Goal: Task Accomplishment & Management: Manage account settings

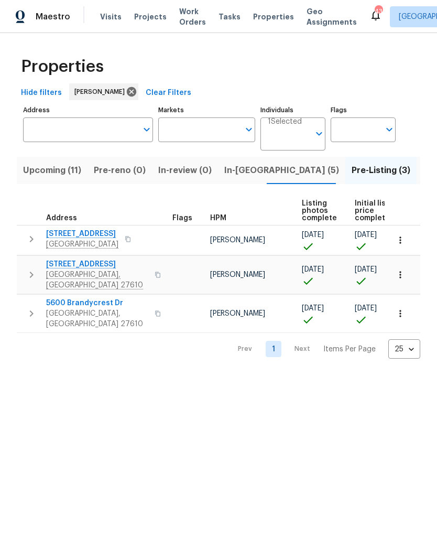
click at [252, 170] on span "In-reno (5)" at bounding box center [281, 170] width 115 height 15
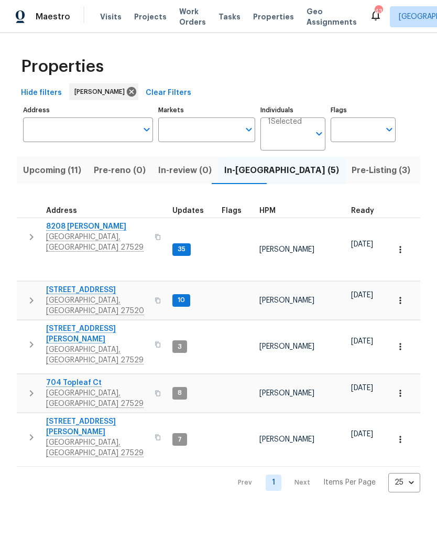
click at [61, 324] on span "3817 Cason St" at bounding box center [97, 334] width 102 height 21
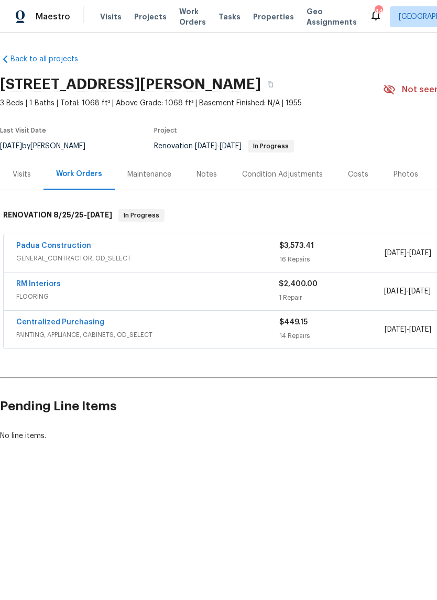
click at [119, 12] on div "Visits Projects Work Orders Tasks Properties Geo Assignments" at bounding box center [235, 16] width 270 height 21
click at [110, 19] on span "Visits" at bounding box center [111, 17] width 22 height 10
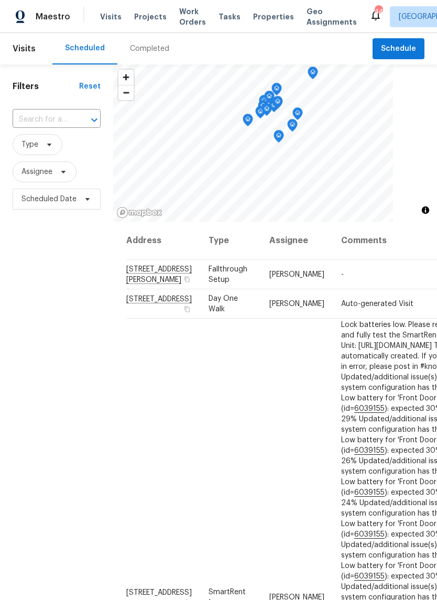
click at [66, 120] on input "text" at bounding box center [42, 120] width 59 height 16
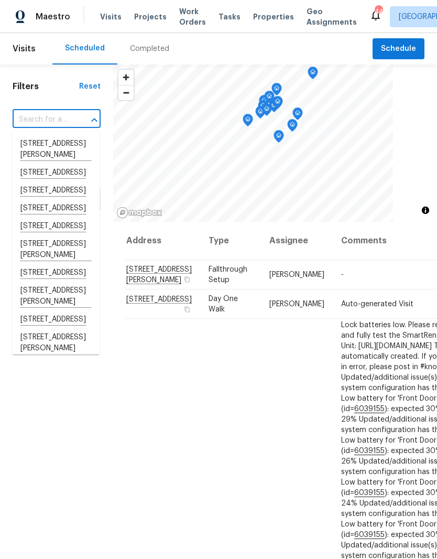
click at [425, 124] on div at bounding box center [275, 143] width 324 height 157
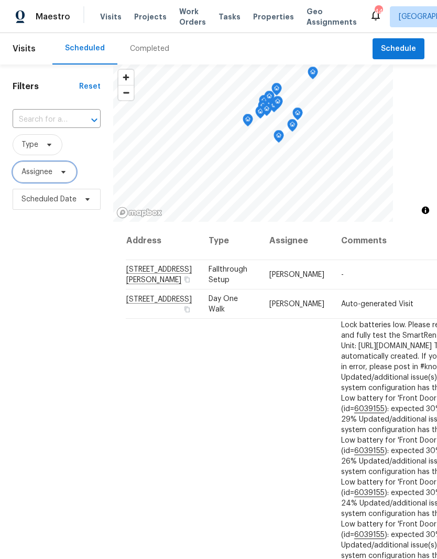
click at [68, 176] on icon at bounding box center [63, 172] width 8 height 8
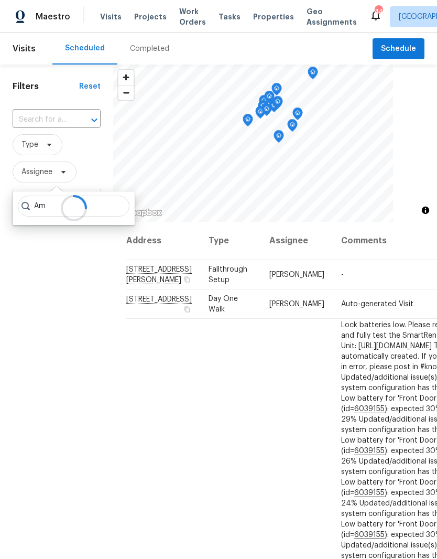
type input "A"
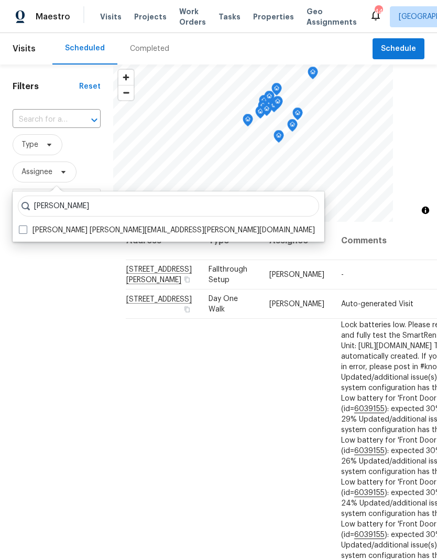
type input "amanda horton"
click at [24, 235] on label "Amanda Horton amanda.horton@opendoor.com" at bounding box center [167, 230] width 296 height 10
click at [24, 232] on input "Amanda Horton amanda.horton@opendoor.com" at bounding box center [22, 228] width 7 height 7
checkbox input "true"
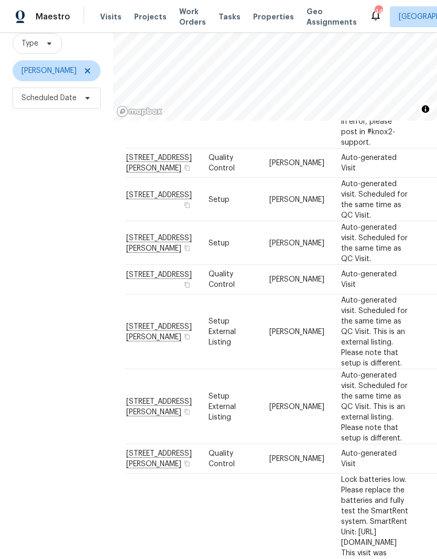
scroll to position [1824, 0]
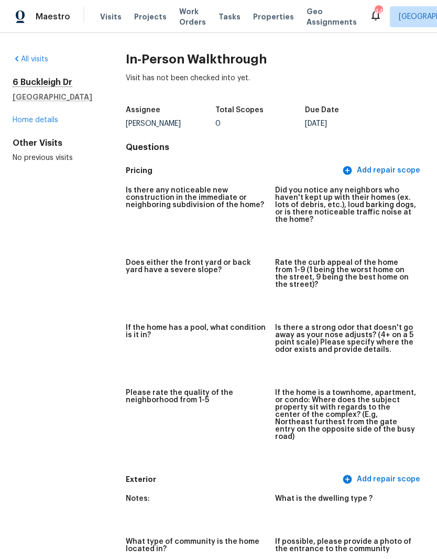
click at [35, 122] on link "Home details" at bounding box center [36, 119] width 46 height 7
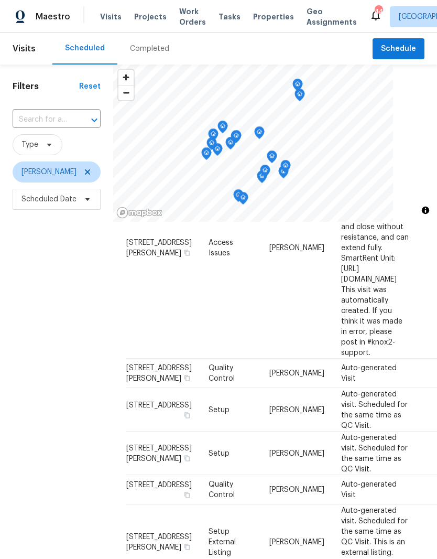
scroll to position [1716, 0]
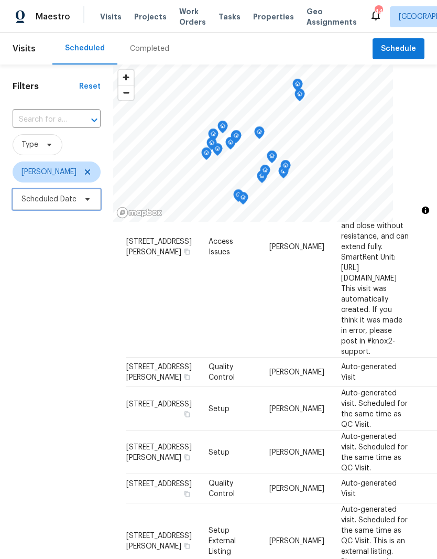
click at [85, 202] on icon at bounding box center [87, 199] width 8 height 8
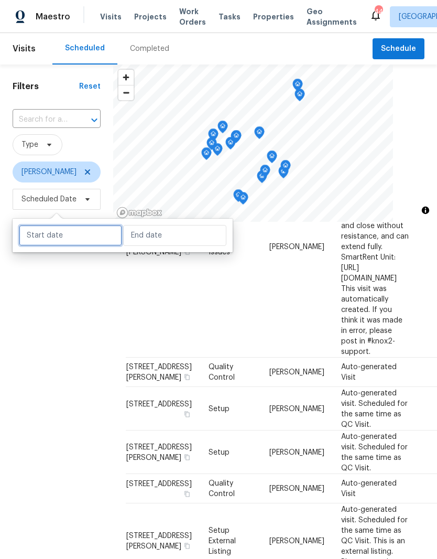
click at [37, 241] on input "text" at bounding box center [70, 235] width 103 height 21
select select "8"
select select "2025"
select select "9"
select select "2025"
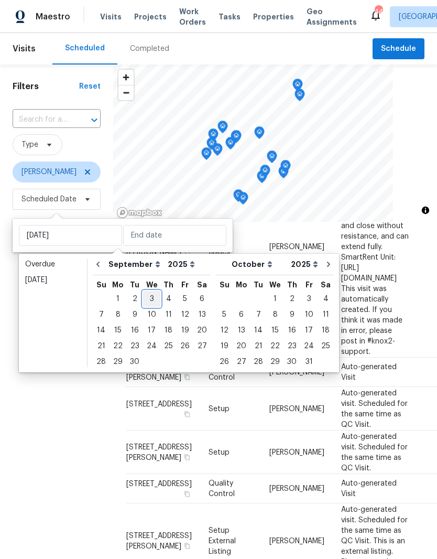
click at [154, 298] on div "3" at bounding box center [151, 299] width 17 height 15
type input "Wed, Sep 03"
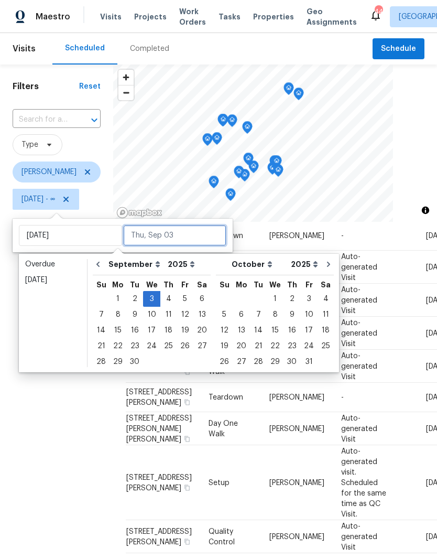
scroll to position [740, 0]
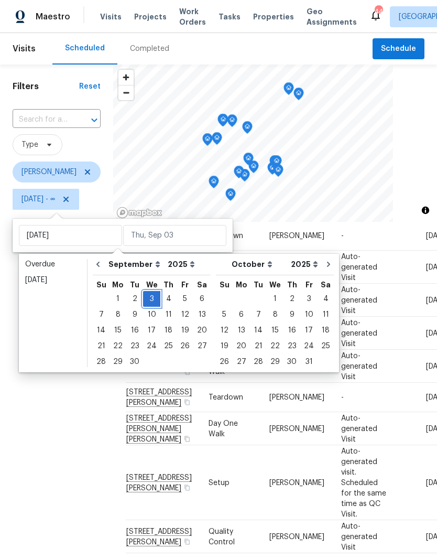
click at [155, 298] on div "3" at bounding box center [151, 299] width 17 height 15
type input "Wed, Sep 03"
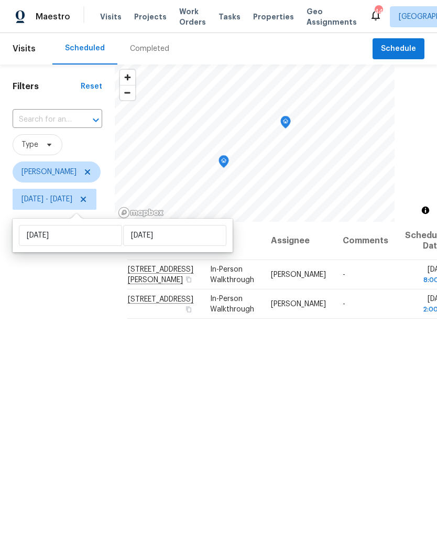
click at [366, 423] on div "Address Type Assignee Comments Scheduled Date ↑ 6 Buckleigh Dr, Clayton, NC 275…" at bounding box center [276, 445] width 323 height 447
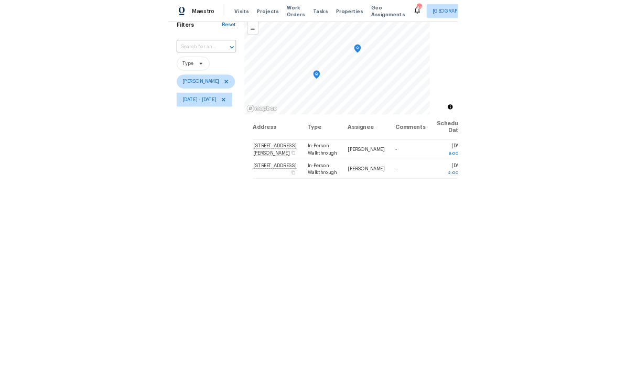
scroll to position [49, 0]
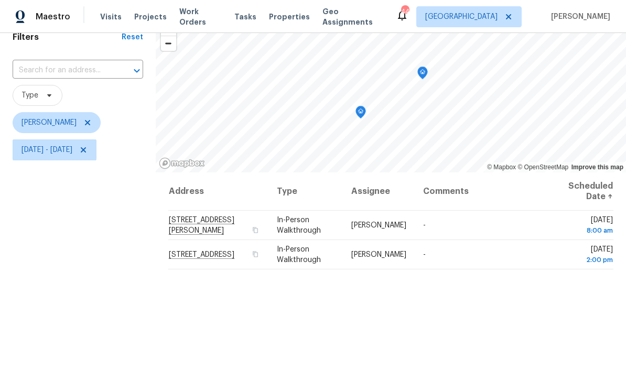
click at [437, 329] on div "Address Type Assignee Comments Scheduled Date ↑ 6 Buckleigh Dr, Clayton, NC 275…" at bounding box center [391, 321] width 470 height 296
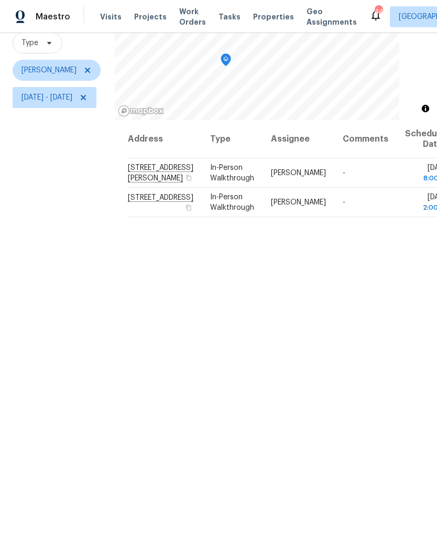
scroll to position [101, 0]
click at [194, 183] on span "6 Buckleigh Dr, Clayton, NC 27527" at bounding box center [161, 174] width 66 height 18
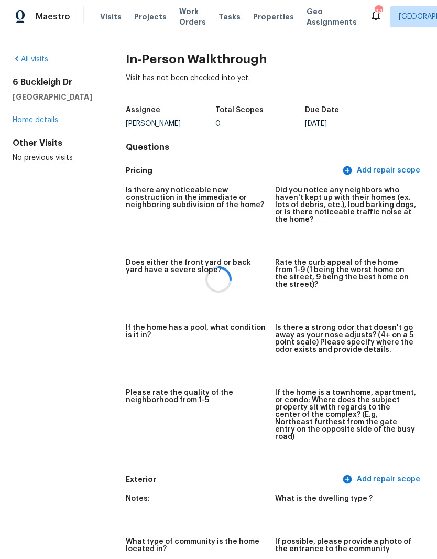
click at [21, 122] on div at bounding box center [218, 279] width 437 height 559
click at [32, 122] on link "Home details" at bounding box center [36, 119] width 46 height 7
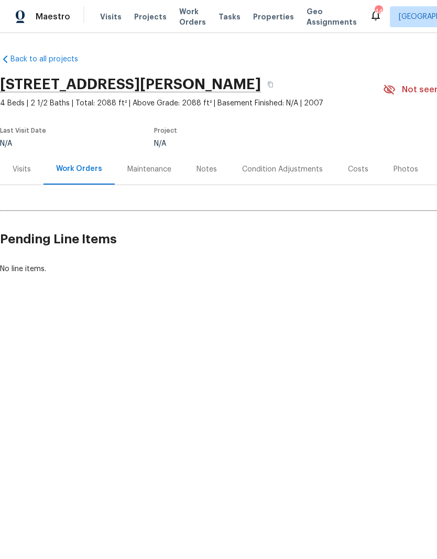
click at [20, 171] on div "Visits" at bounding box center [22, 169] width 18 height 10
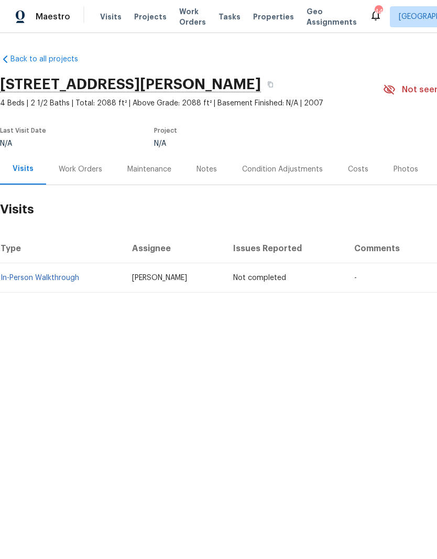
click at [209, 171] on div "Notes" at bounding box center [207, 169] width 20 height 10
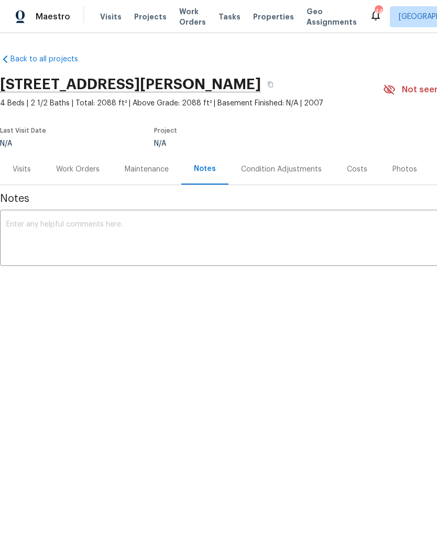
click at [360, 170] on div "Costs" at bounding box center [357, 169] width 20 height 10
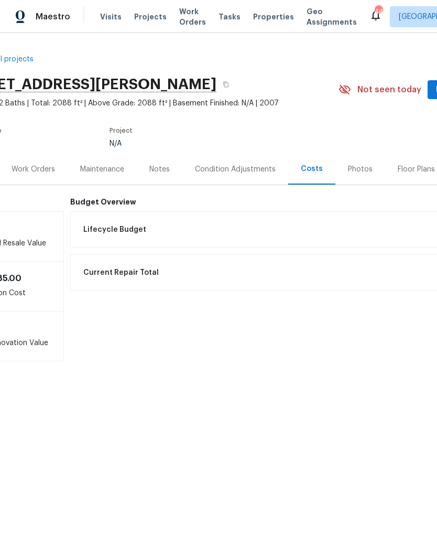
scroll to position [0, 79]
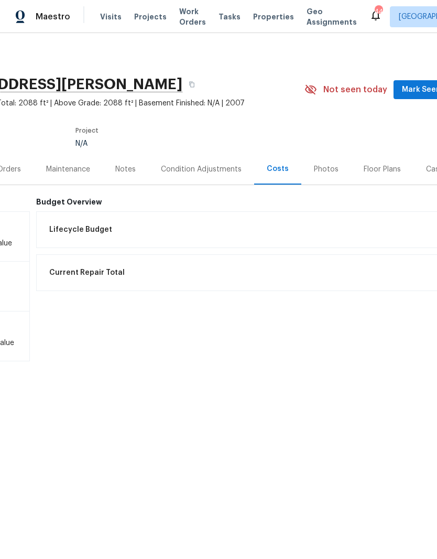
click at [394, 171] on div "Floor Plans" at bounding box center [382, 169] width 37 height 10
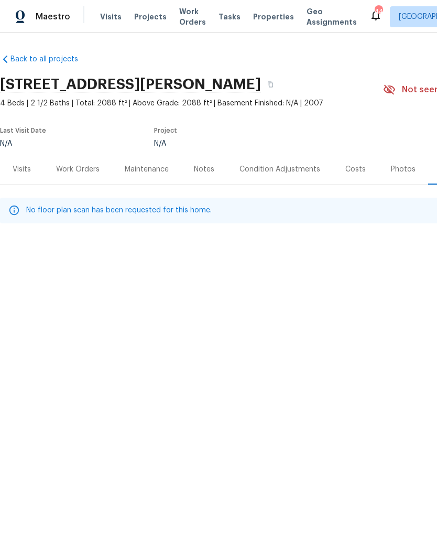
click at [23, 173] on div "Visits" at bounding box center [22, 169] width 18 height 10
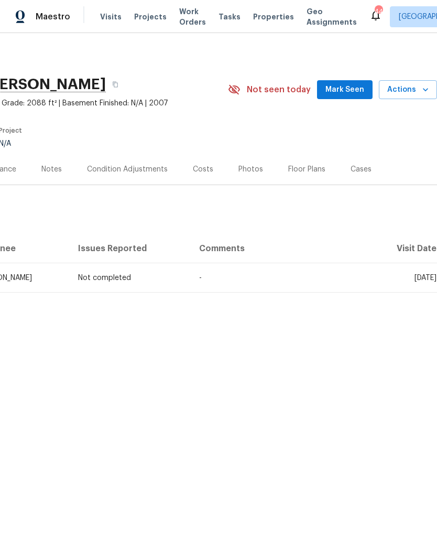
scroll to position [0, 155]
click at [423, 93] on icon "button" at bounding box center [426, 89] width 10 height 10
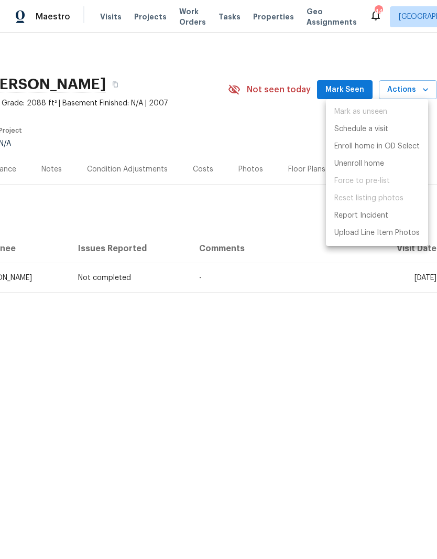
click at [226, 107] on div at bounding box center [218, 279] width 437 height 559
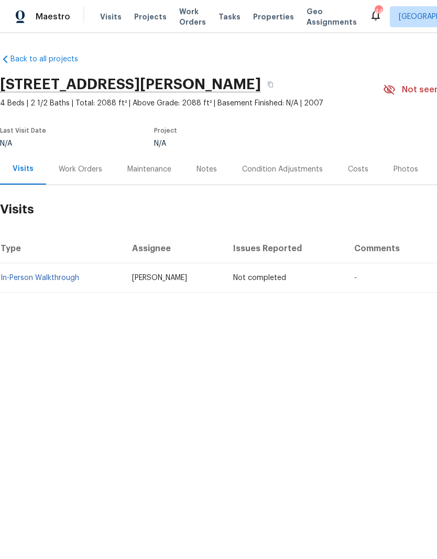
scroll to position [0, 0]
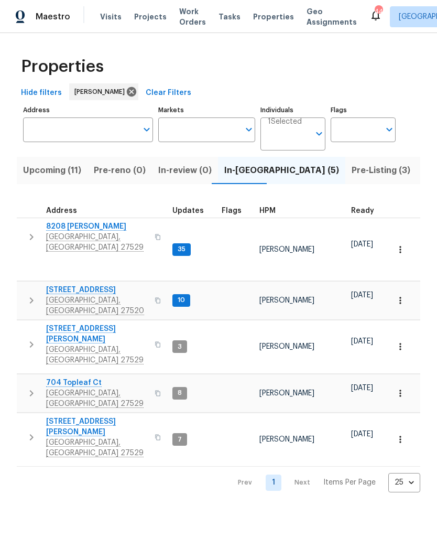
click at [76, 345] on span "[GEOGRAPHIC_DATA], [GEOGRAPHIC_DATA] 27529" at bounding box center [97, 355] width 102 height 21
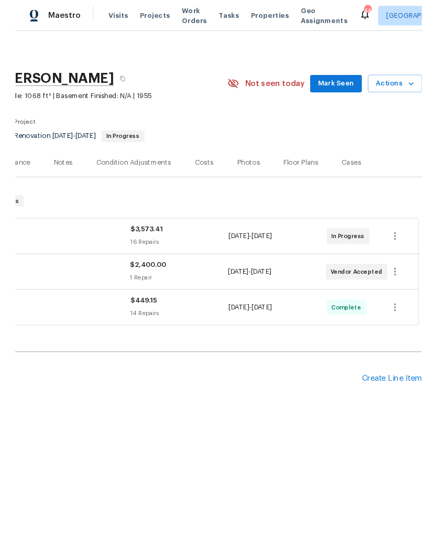
scroll to position [0, 155]
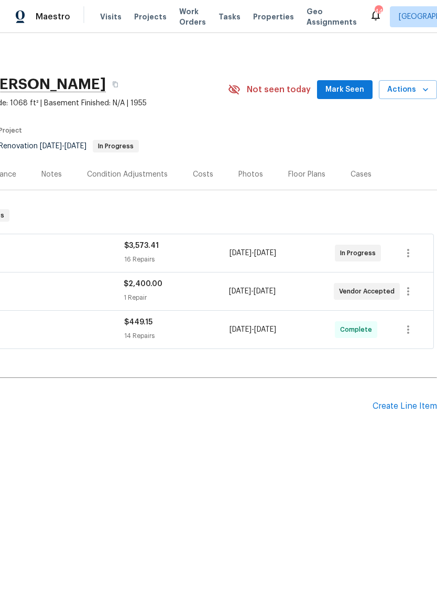
click at [425, 406] on div "Create Line Item" at bounding box center [405, 407] width 65 height 10
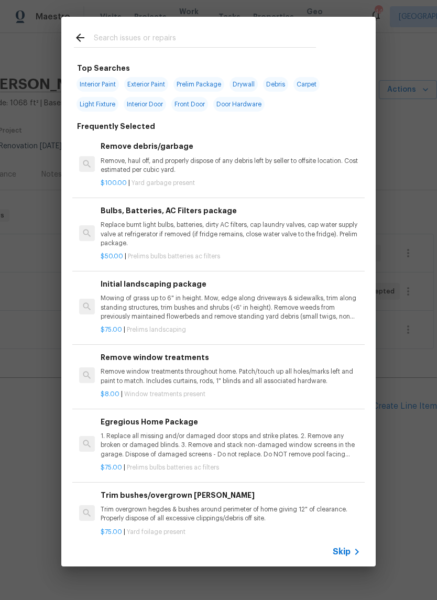
click at [216, 35] on input "text" at bounding box center [205, 39] width 222 height 16
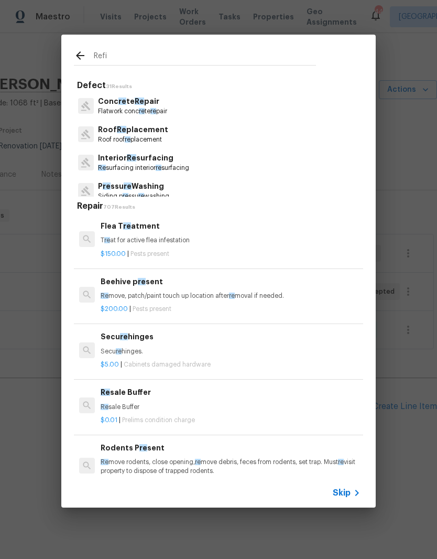
type input "Refin"
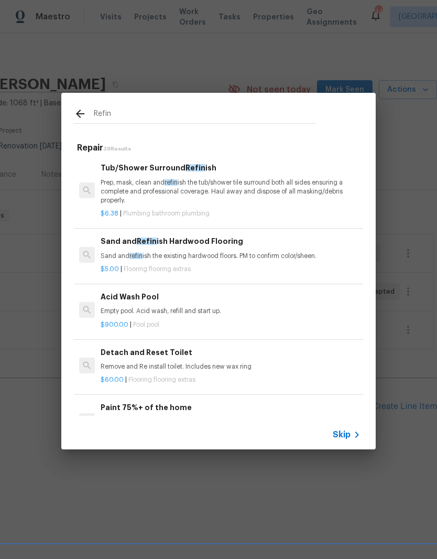
click at [320, 198] on p "Prep, mask, clean and refin ish the tub/shower tile surround both all sides ens…" at bounding box center [231, 191] width 260 height 27
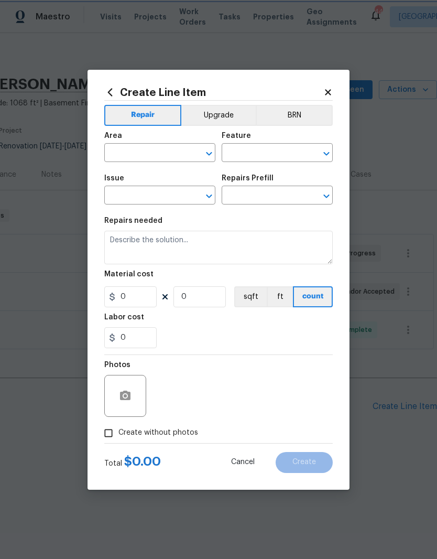
type input "Plumbing"
type input "Bathroom Plumbing"
type input "Tub/Shower Surround Refinish $6.38"
type textarea "Prep, mask, clean and refinish the tub/shower tile surround both all sides ensu…"
type input "6.38"
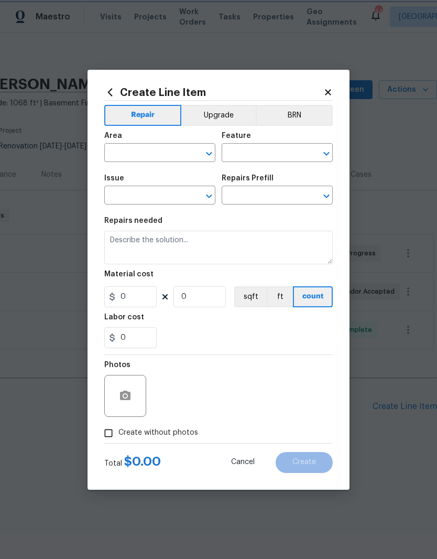
type input "1"
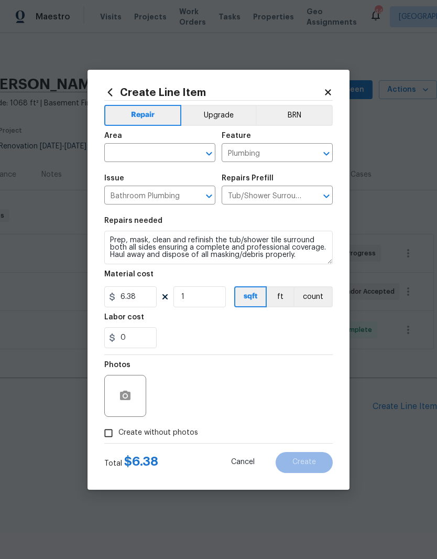
click at [155, 157] on input "text" at bounding box center [145, 154] width 82 height 16
click at [173, 180] on li "Bathroom" at bounding box center [159, 176] width 111 height 17
type input "Bathroom"
click at [138, 305] on input "6.38" at bounding box center [130, 296] width 52 height 21
click at [215, 335] on div "0" at bounding box center [218, 337] width 229 height 21
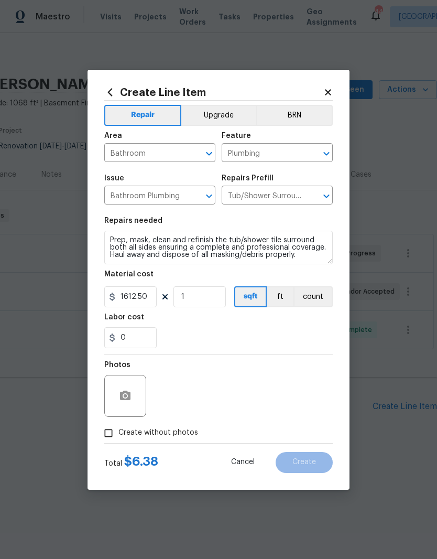
type input "1612.5"
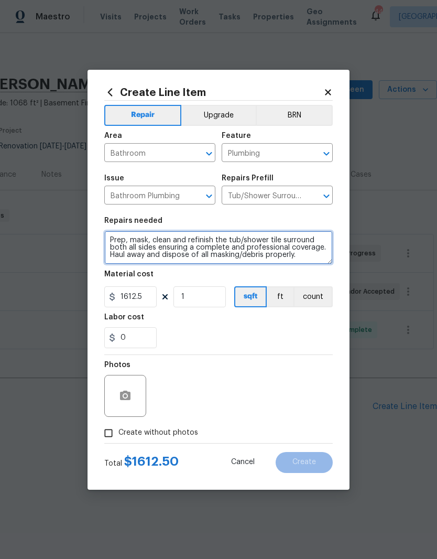
click at [109, 235] on textarea "Prep, mask, clean and refinish the tub/shower tile surround both all sides ensu…" at bounding box center [218, 248] width 229 height 34
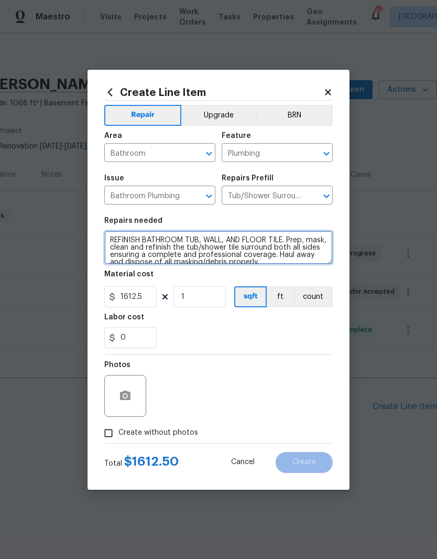
type textarea "REFINISH BATHROOM TUB, WALL, AND FLOOR TILE. Prep, mask, clean and refinish the…"
click at [236, 332] on div "0" at bounding box center [218, 337] width 229 height 21
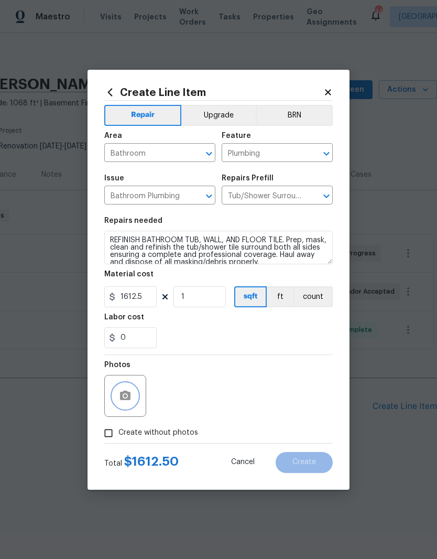
click at [133, 405] on button "button" at bounding box center [125, 395] width 25 height 25
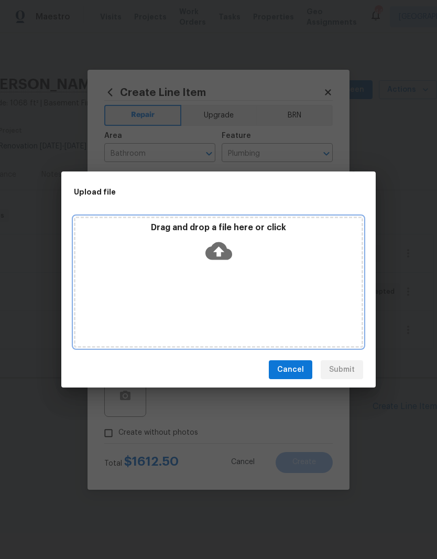
click at [228, 260] on icon at bounding box center [219, 251] width 27 height 18
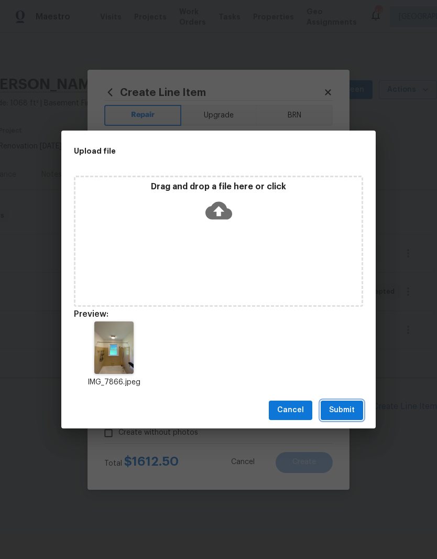
click at [348, 409] on span "Submit" at bounding box center [342, 410] width 26 height 13
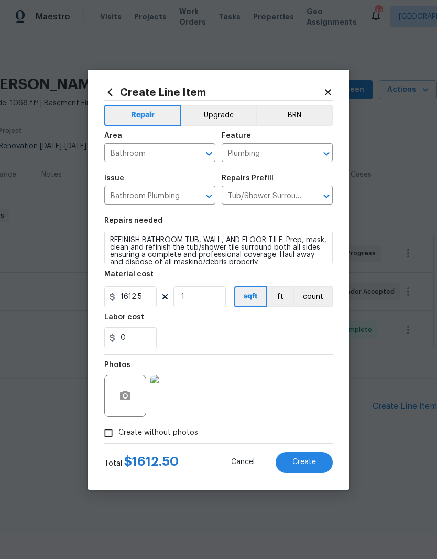
click at [320, 466] on button "Create" at bounding box center [304, 462] width 57 height 21
type input "0"
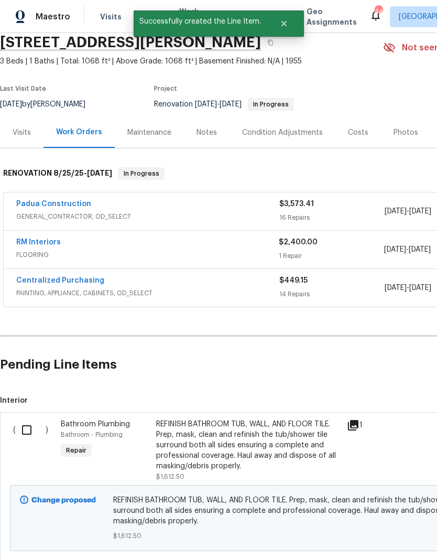
scroll to position [42, 0]
click at [31, 435] on input "checkbox" at bounding box center [31, 430] width 30 height 22
checkbox input "true"
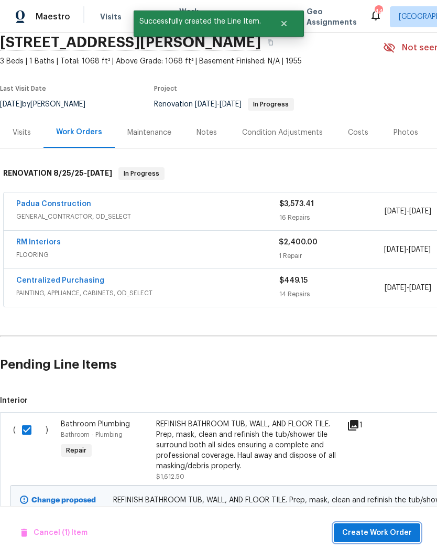
click at [403, 533] on span "Create Work Order" at bounding box center [377, 533] width 70 height 13
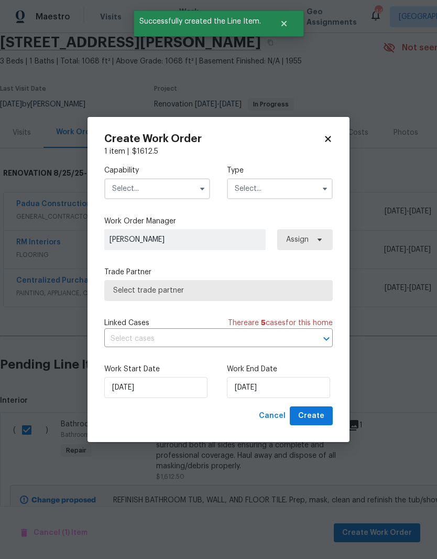
click at [165, 189] on input "text" at bounding box center [157, 188] width 106 height 21
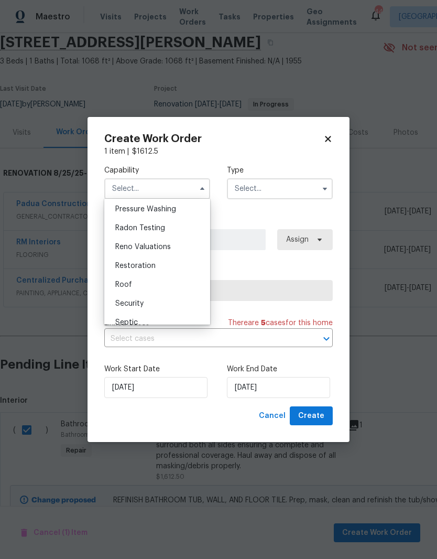
scroll to position [1001, 0]
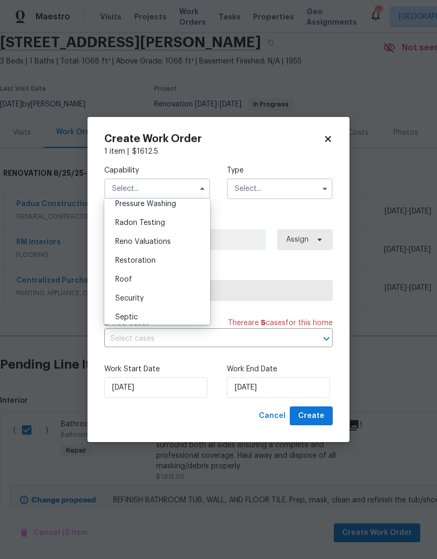
click at [187, 260] on div "Restoration" at bounding box center [157, 260] width 101 height 19
type input "Restoration"
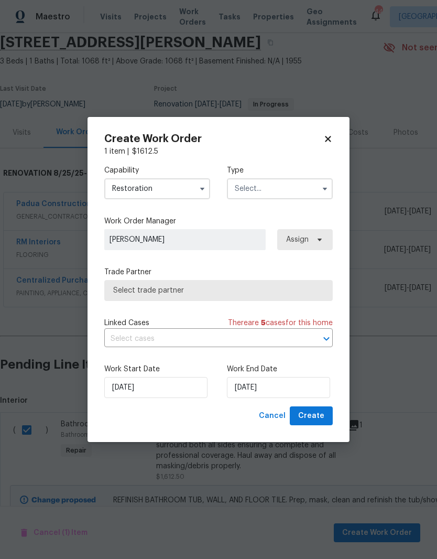
click at [300, 292] on span "Select trade partner" at bounding box center [218, 290] width 211 height 10
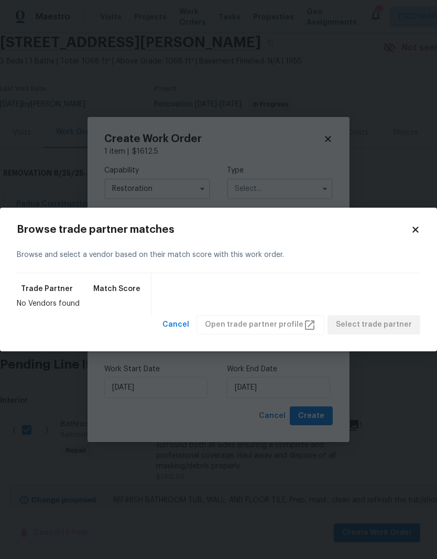
click at [418, 233] on icon at bounding box center [415, 229] width 9 height 9
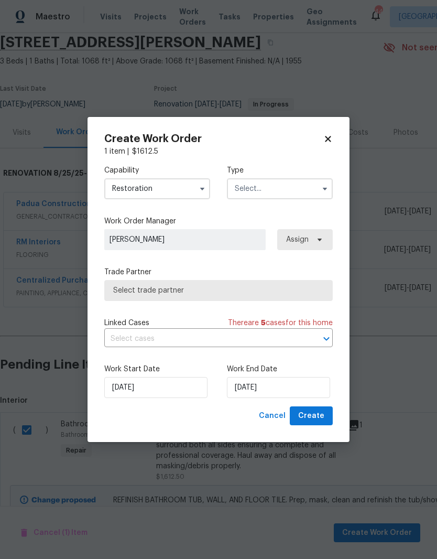
click at [309, 187] on input "text" at bounding box center [280, 188] width 106 height 21
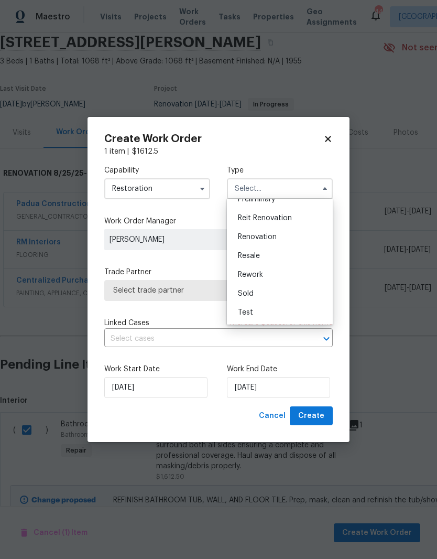
scroll to position [238, 0]
click at [309, 242] on div "Renovation" at bounding box center [280, 237] width 101 height 19
type input "Renovation"
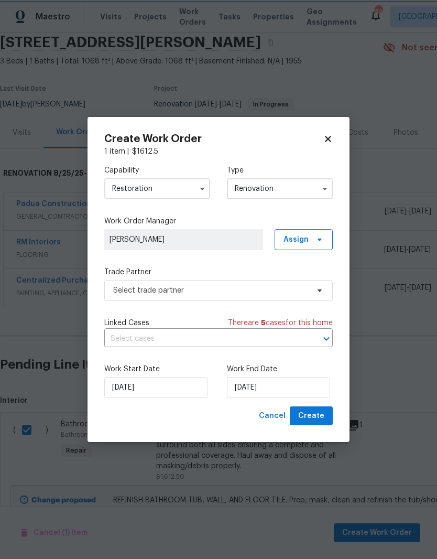
scroll to position [0, 0]
click at [298, 295] on span "Select trade partner" at bounding box center [211, 290] width 196 height 10
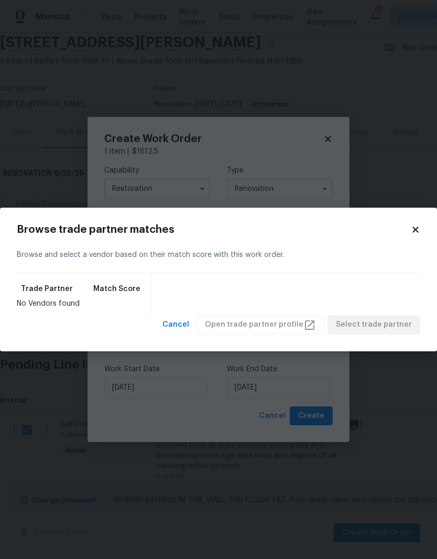
click at [417, 234] on icon at bounding box center [415, 229] width 9 height 9
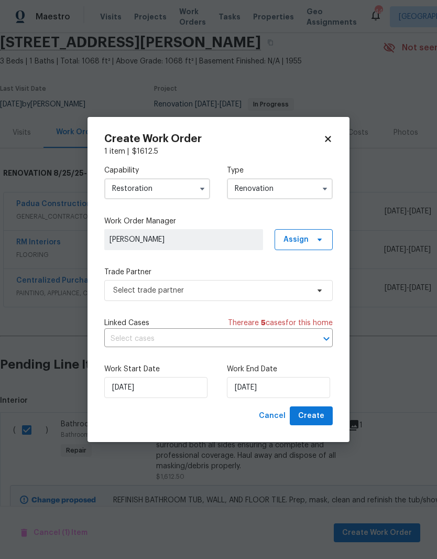
click at [182, 191] on input "Restoration" at bounding box center [157, 188] width 106 height 21
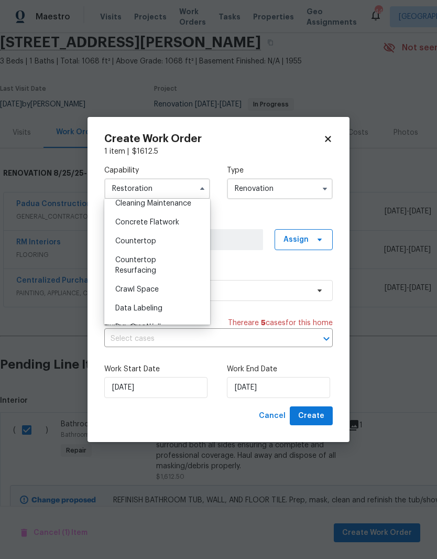
scroll to position [179, 0]
click at [185, 271] on div "Countertop Resurfacing" at bounding box center [157, 263] width 101 height 29
type input "Countertop Resurfacing"
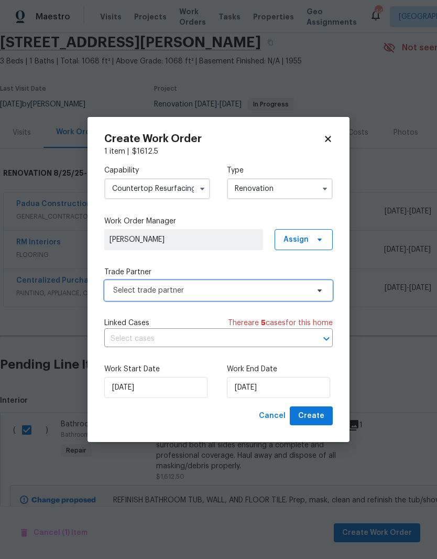
click at [299, 293] on span "Select trade partner" at bounding box center [211, 290] width 196 height 10
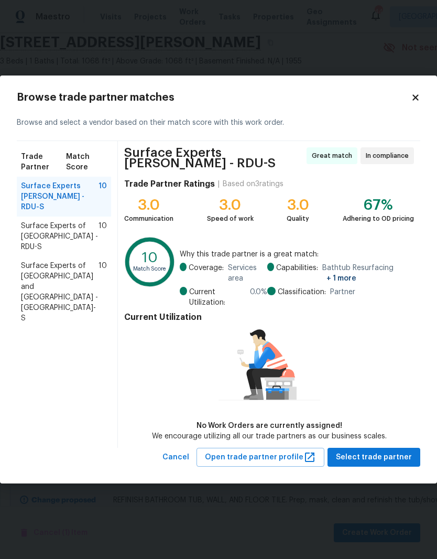
click at [45, 199] on span "Surface Experts Cary - RDU-S" at bounding box center [60, 196] width 78 height 31
click at [363, 460] on span "Select trade partner" at bounding box center [374, 457] width 76 height 13
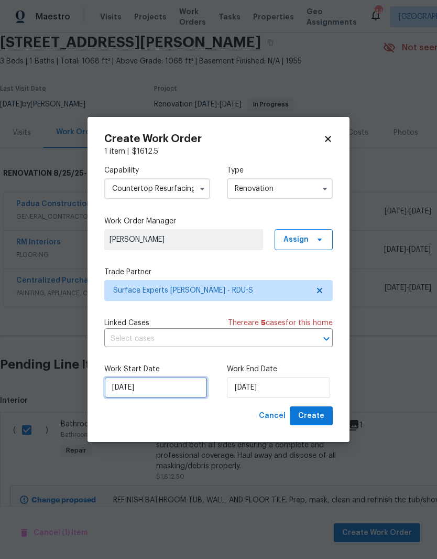
click at [163, 393] on input "9/3/2025" at bounding box center [155, 387] width 103 height 21
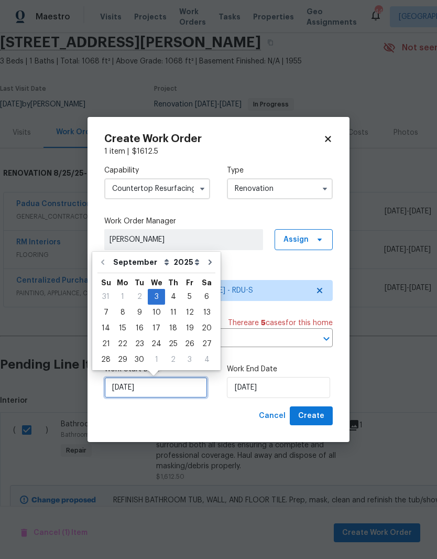
scroll to position [8, 0]
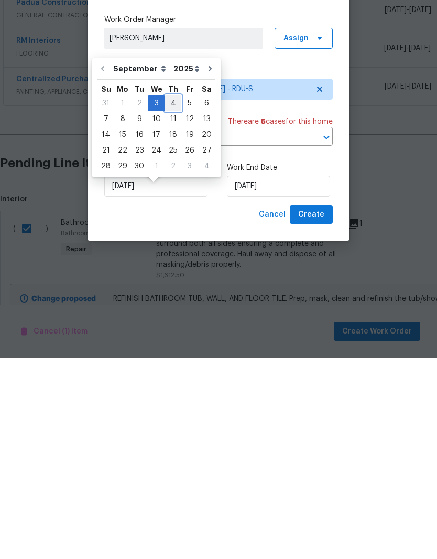
click at [177, 297] on div "4" at bounding box center [173, 304] width 16 height 15
type input "9/4/2025"
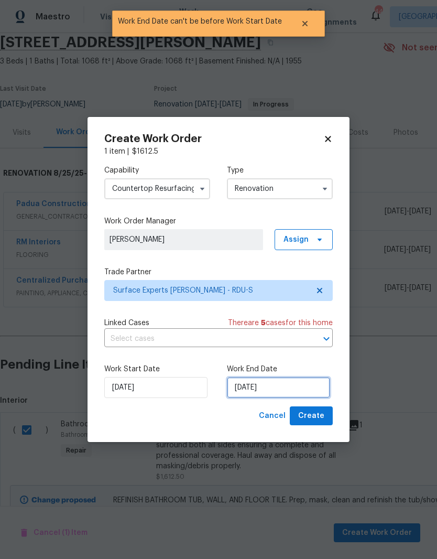
click at [299, 392] on input "9/4/2025" at bounding box center [278, 387] width 103 height 21
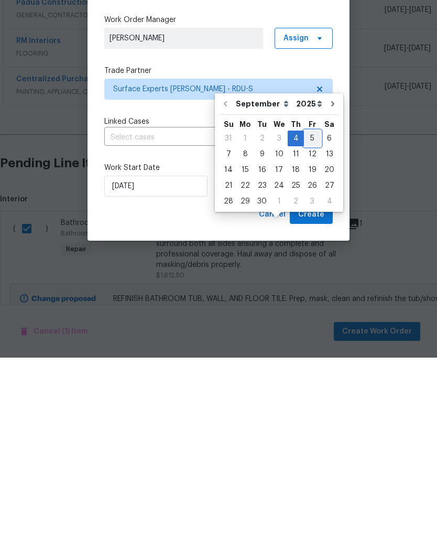
click at [313, 332] on div "5" at bounding box center [312, 339] width 17 height 15
type input "9/5/2025"
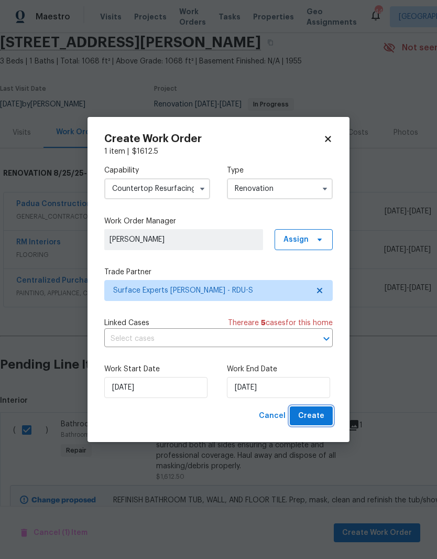
click at [329, 415] on button "Create" at bounding box center [311, 415] width 43 height 19
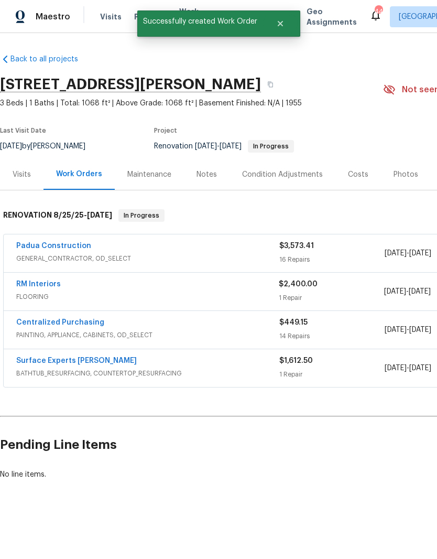
click at [41, 357] on link "Surface Experts Cary" at bounding box center [76, 360] width 121 height 7
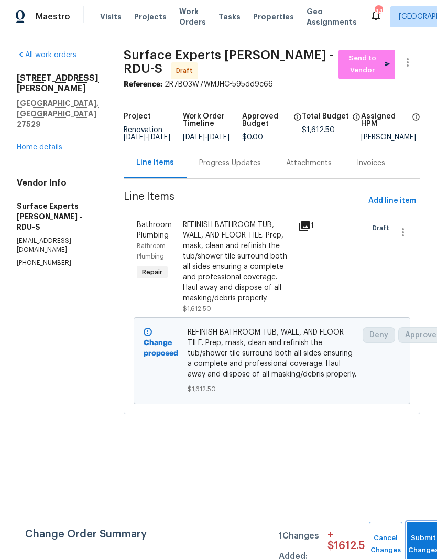
click at [423, 542] on button "Submit Changes" at bounding box center [424, 544] width 34 height 45
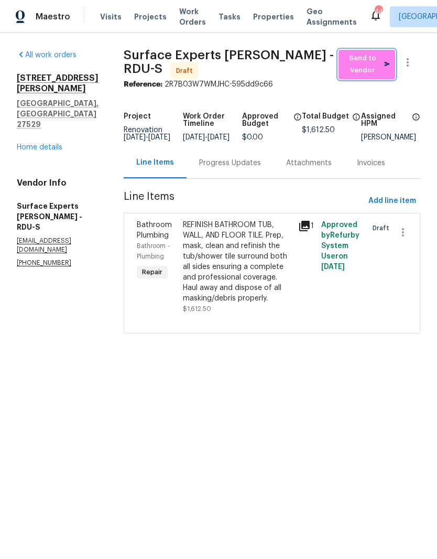
click at [367, 65] on span "Send to Vendor" at bounding box center [367, 64] width 46 height 24
click at [382, 282] on div "Draft" at bounding box center [375, 267] width 23 height 101
click at [398, 266] on div at bounding box center [399, 267] width 23 height 101
click at [26, 144] on link "Home details" at bounding box center [40, 147] width 46 height 7
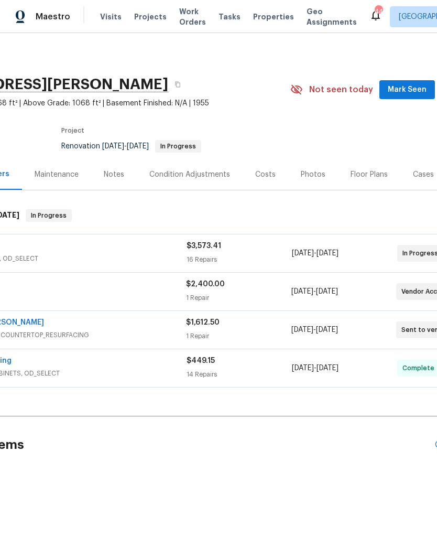
scroll to position [0, 77]
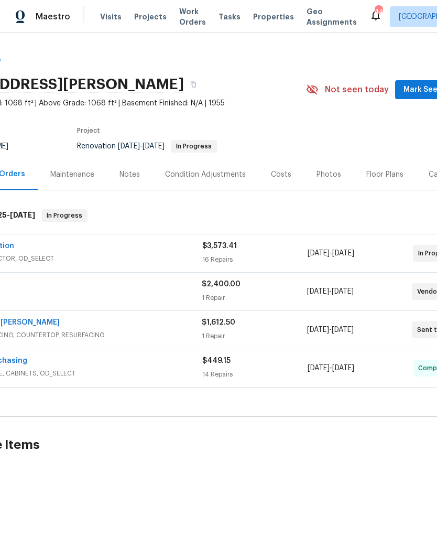
click at [120, 181] on div "Notes" at bounding box center [130, 174] width 46 height 31
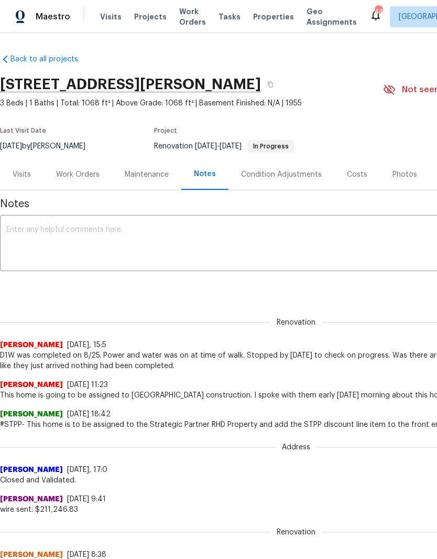
click at [356, 177] on div "Costs" at bounding box center [357, 174] width 20 height 10
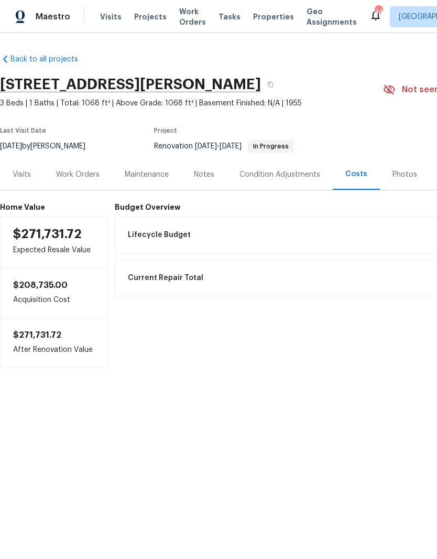
click at [204, 173] on div "Notes" at bounding box center [204, 174] width 20 height 10
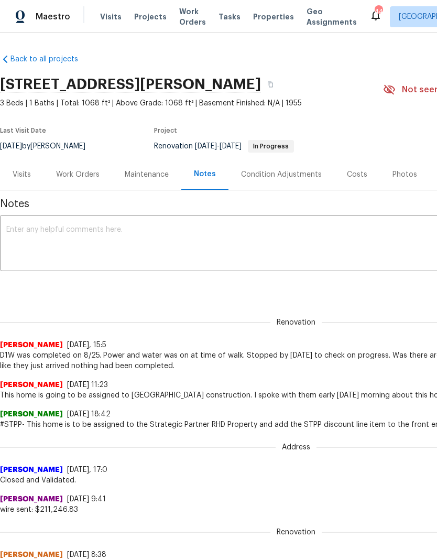
click at [315, 218] on div "x ​" at bounding box center [296, 244] width 593 height 53
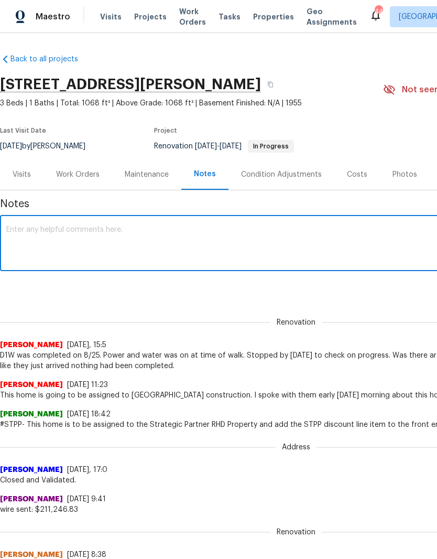
click at [34, 249] on textarea at bounding box center [296, 244] width 580 height 37
click at [271, 232] on textarea "Salability request to refinish the yellow bathroom tile has been approved. Serf…" at bounding box center [296, 244] width 580 height 37
click at [357, 234] on textarea "Salability request to refinish the yellow bathroom tile has been approved. Surf…" at bounding box center [296, 244] width 580 height 37
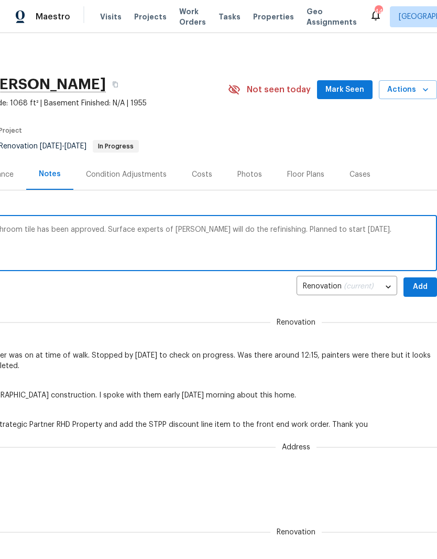
scroll to position [0, 6]
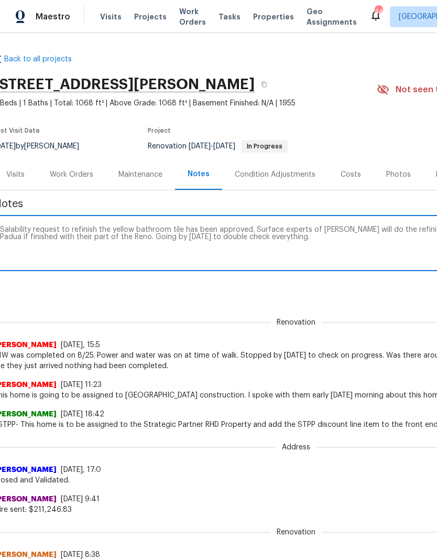
click at [411, 229] on textarea "Salability request to refinish the yellow bathroom tile has been approved. Surf…" at bounding box center [290, 244] width 580 height 37
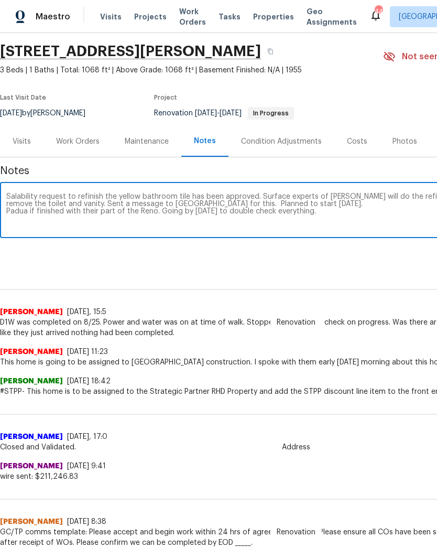
scroll to position [33, 0]
click at [13, 209] on textarea "Salability request to refinish the yellow bathroom tile has been approved. Surf…" at bounding box center [296, 211] width 580 height 37
click at [357, 220] on textarea "Salability request to refinish the yellow bathroom tile has been approved. Surf…" at bounding box center [296, 211] width 580 height 37
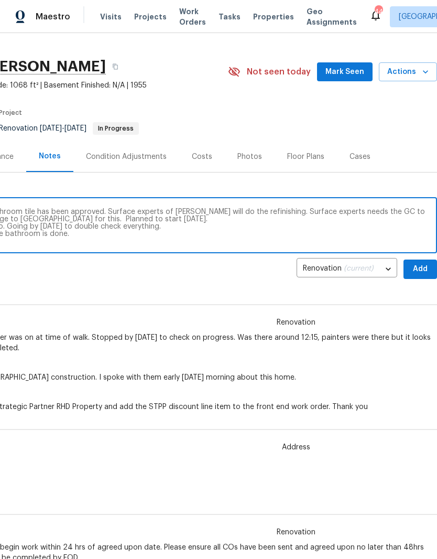
scroll to position [18, 155]
type textarea "Salability request to refinish the yellow bathroom tile has been approved. Surf…"
click at [426, 272] on span "Add" at bounding box center [420, 269] width 17 height 13
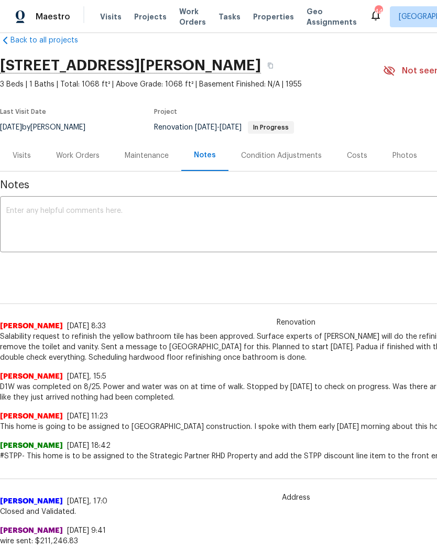
scroll to position [19, 0]
click at [73, 160] on div "Work Orders" at bounding box center [78, 156] width 44 height 10
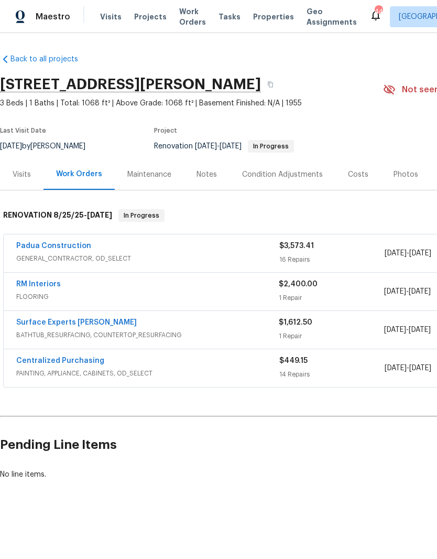
click at [27, 284] on link "RM Interiors" at bounding box center [38, 284] width 45 height 7
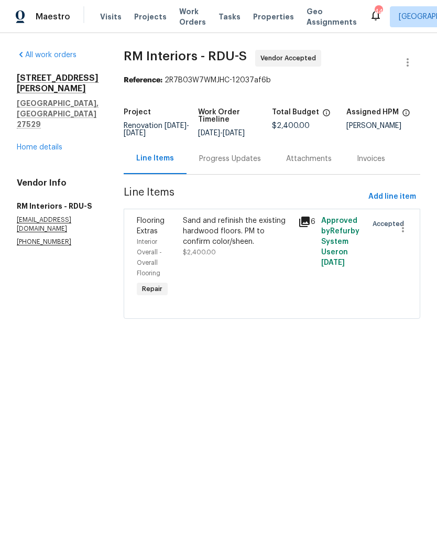
click at [244, 155] on div "Progress Updates" at bounding box center [230, 159] width 62 height 10
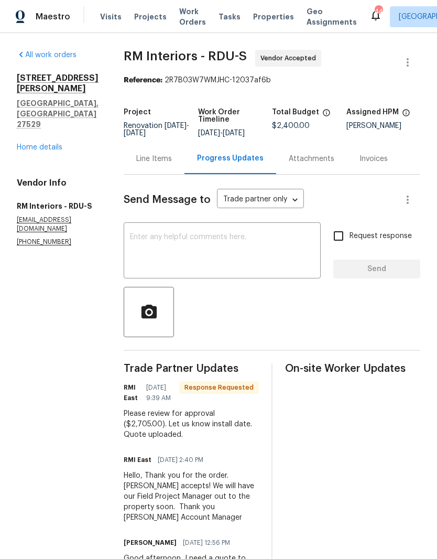
click at [148, 165] on div "Line Items" at bounding box center [154, 158] width 61 height 31
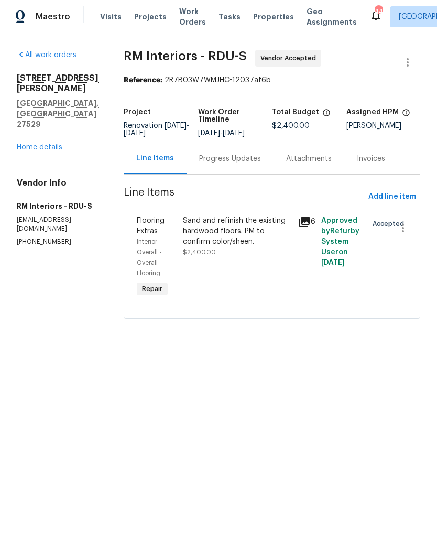
click at [227, 280] on div "Sand and refinish the existing hardwood floors. PM to confirm color/sheen. $2,4…" at bounding box center [237, 257] width 115 height 90
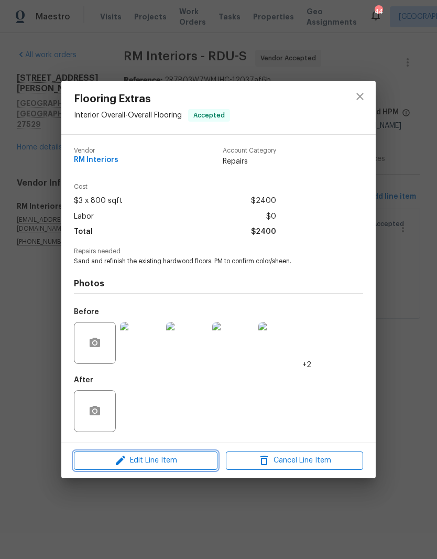
click at [179, 465] on span "Edit Line Item" at bounding box center [145, 460] width 137 height 13
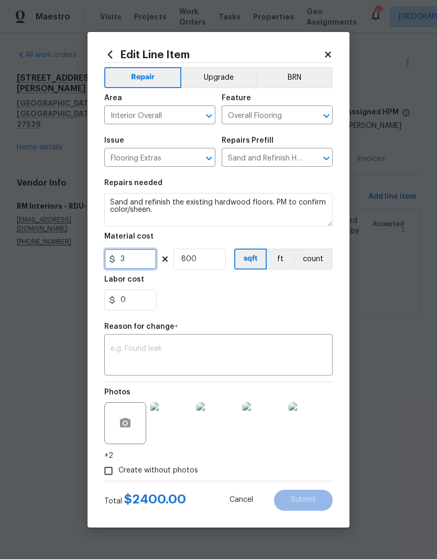
click at [137, 265] on input "3" at bounding box center [130, 259] width 52 height 21
type input "2705"
click at [205, 267] on input "800" at bounding box center [200, 259] width 52 height 21
type input "1"
click at [238, 310] on div "0" at bounding box center [218, 299] width 229 height 21
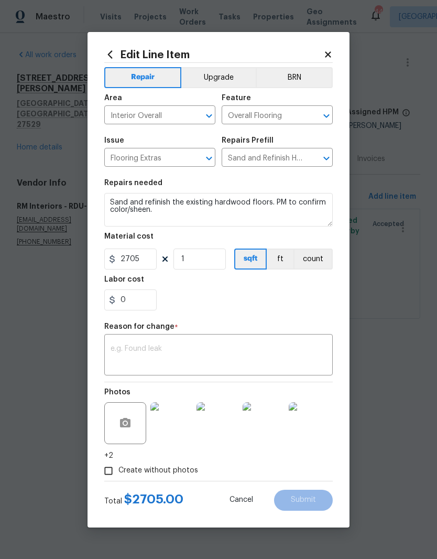
click at [245, 355] on textarea at bounding box center [219, 356] width 216 height 22
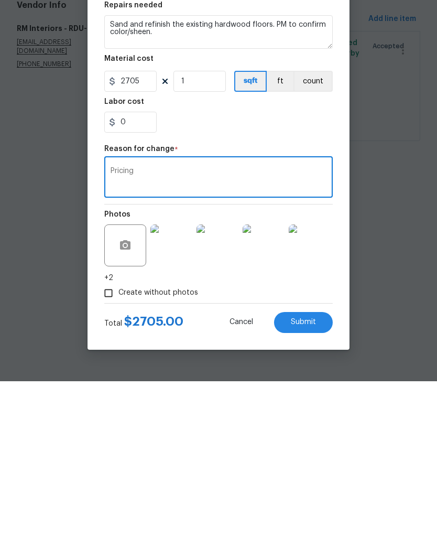
type textarea "Pricing"
click at [321, 490] on button "Submit" at bounding box center [303, 500] width 59 height 21
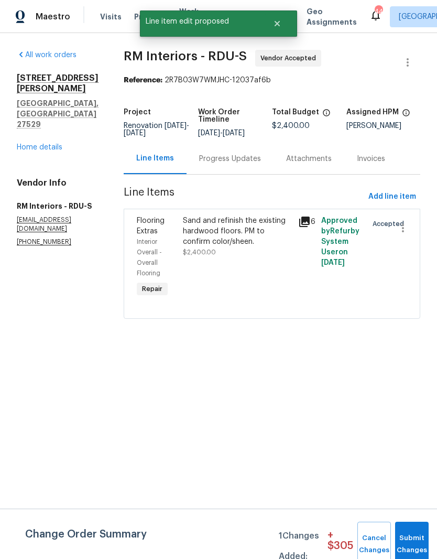
click at [421, 537] on button "Submit Changes" at bounding box center [412, 544] width 34 height 45
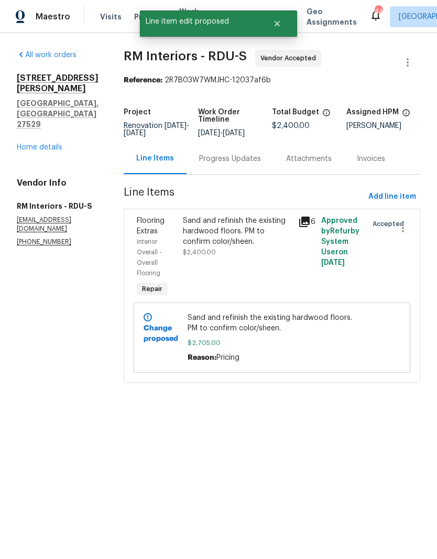
click at [228, 162] on div "Progress Updates" at bounding box center [230, 159] width 62 height 10
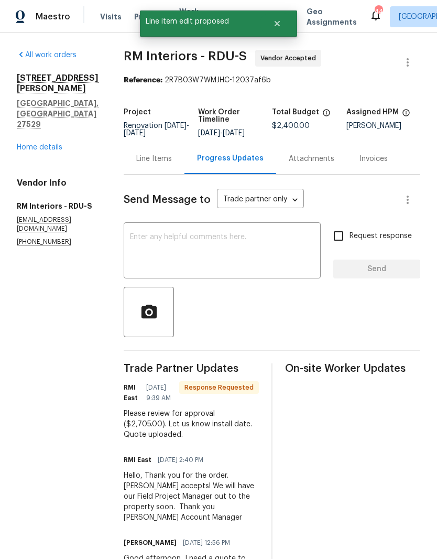
click at [248, 260] on textarea at bounding box center [222, 251] width 185 height 37
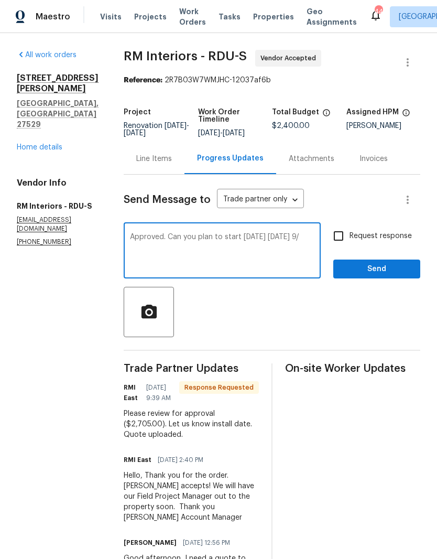
click at [298, 246] on textarea "Approved. Can you plan to start tomorrow Monday 9/" at bounding box center [222, 251] width 185 height 37
type textarea "Approved. Can you plan to start Saturday 9/6."
click at [406, 274] on span "Send" at bounding box center [377, 269] width 70 height 13
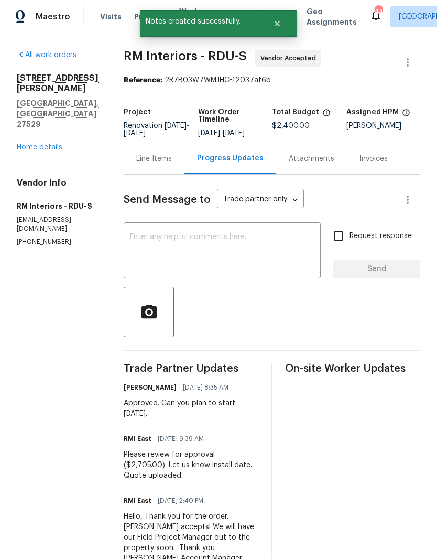
click at [24, 144] on link "Home details" at bounding box center [40, 147] width 46 height 7
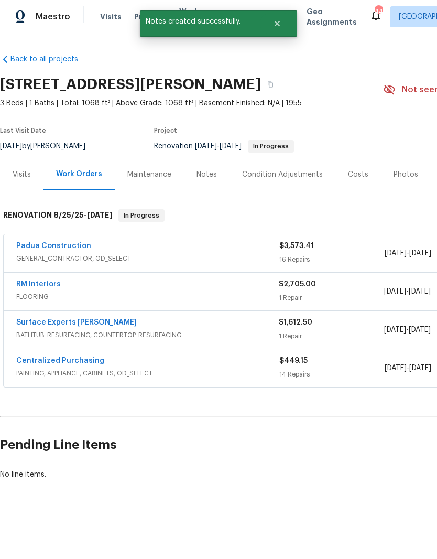
click at [357, 178] on div "Costs" at bounding box center [358, 174] width 20 height 10
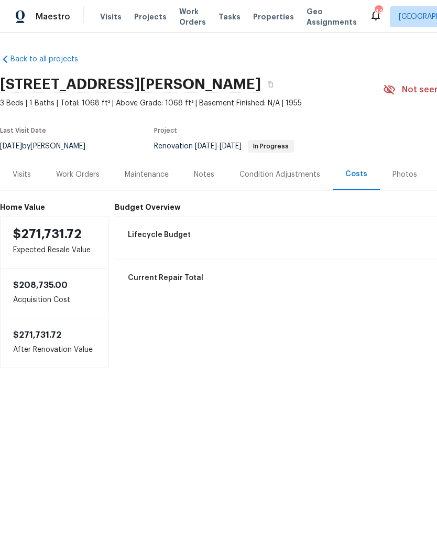
click at [62, 176] on div "Work Orders" at bounding box center [78, 174] width 44 height 10
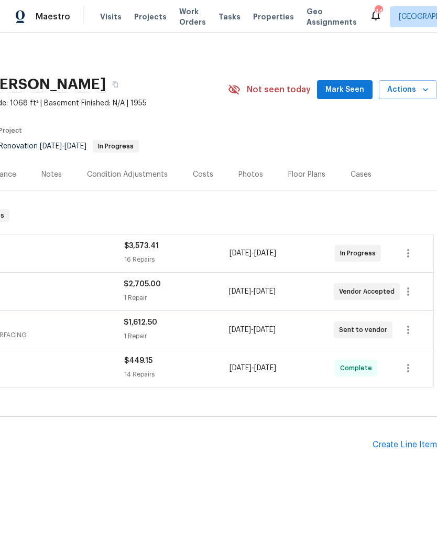
scroll to position [0, 155]
click at [379, 449] on div "Create Line Item" at bounding box center [405, 445] width 65 height 10
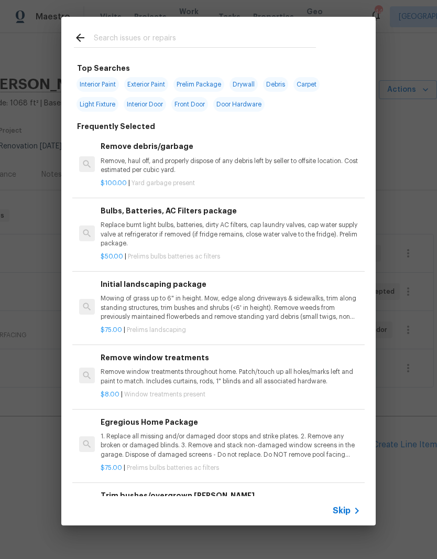
click at [240, 39] on input "text" at bounding box center [205, 39] width 222 height 16
click at [257, 302] on p "Mowing of grass up to 6" in height. Mow, edge along driveways & sidewalks, trim…" at bounding box center [231, 307] width 260 height 27
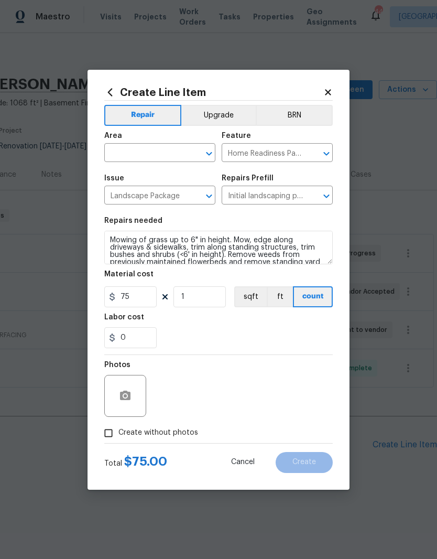
click at [332, 92] on icon at bounding box center [328, 92] width 9 height 9
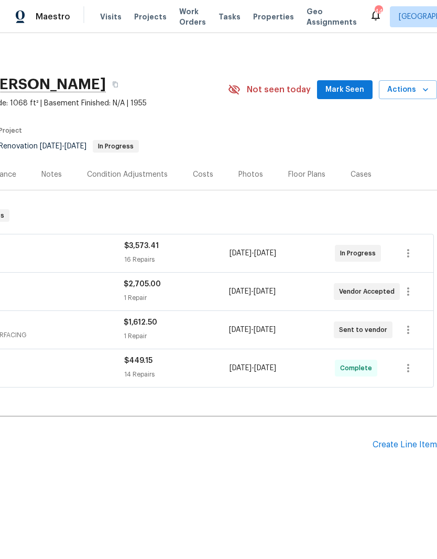
click at [379, 446] on div "Create Line Item" at bounding box center [405, 445] width 65 height 10
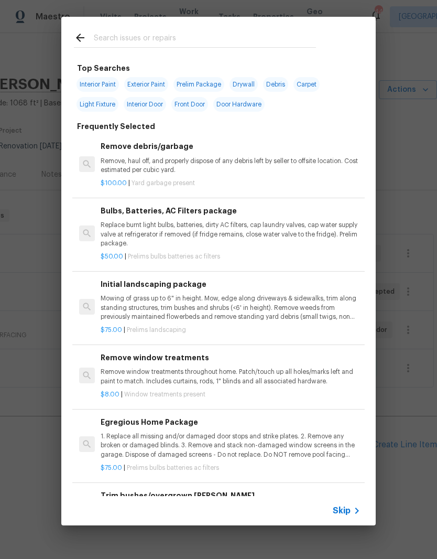
click at [222, 41] on input "text" at bounding box center [205, 39] width 222 height 16
type input "Cleani"
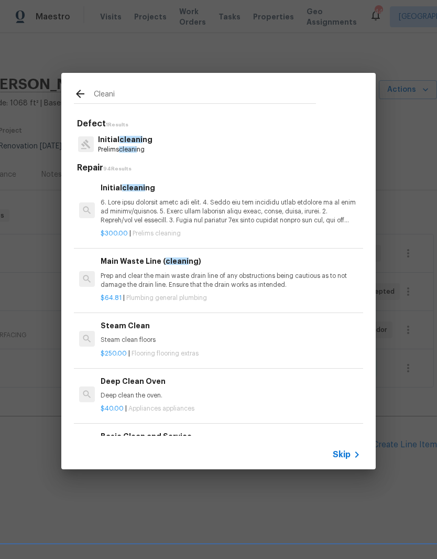
click at [222, 207] on p at bounding box center [231, 211] width 260 height 27
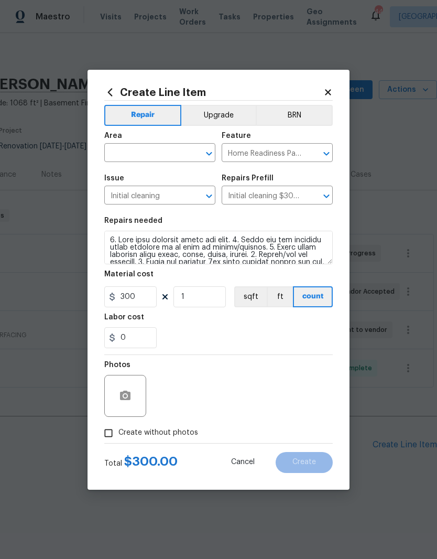
click at [162, 153] on input "text" at bounding box center [145, 154] width 82 height 16
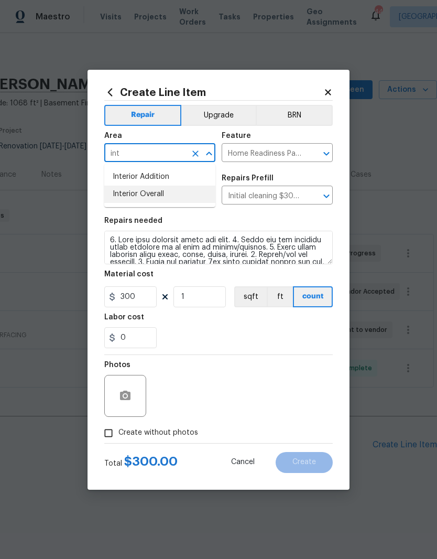
click at [179, 196] on li "Interior Overall" at bounding box center [159, 194] width 111 height 17
type input "Interior Overall"
click at [224, 332] on div "0" at bounding box center [218, 337] width 229 height 21
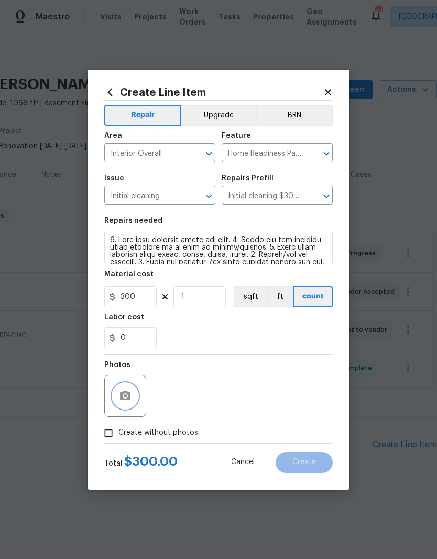
click at [136, 402] on button "button" at bounding box center [125, 395] width 25 height 25
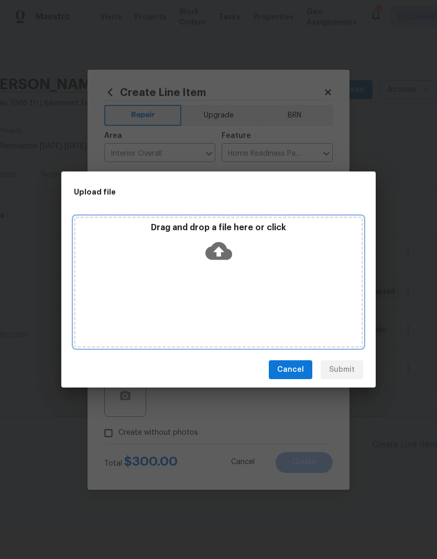
click at [272, 276] on div "Drag and drop a file here or click" at bounding box center [218, 282] width 289 height 131
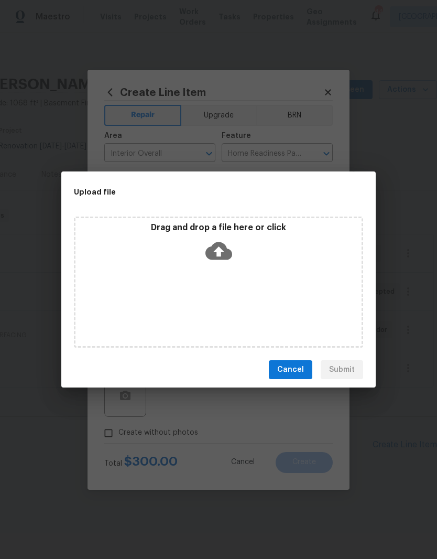
click at [300, 374] on span "Cancel" at bounding box center [290, 369] width 27 height 13
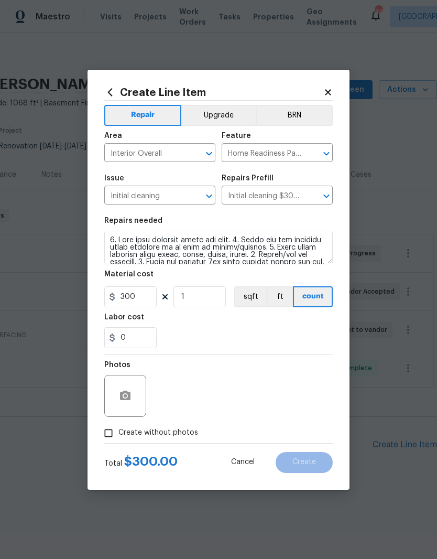
click at [116, 438] on input "Create without photos" at bounding box center [109, 433] width 20 height 20
checkbox input "true"
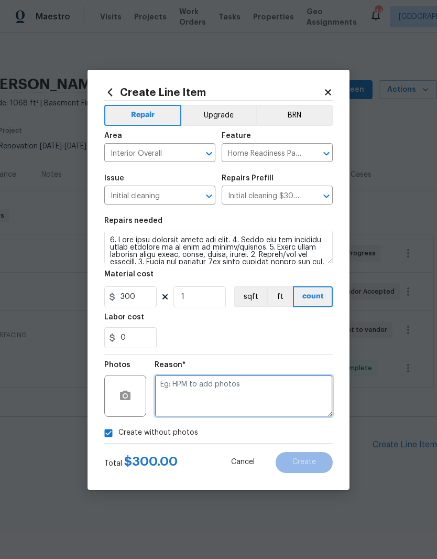
click at [220, 402] on textarea at bounding box center [244, 396] width 178 height 42
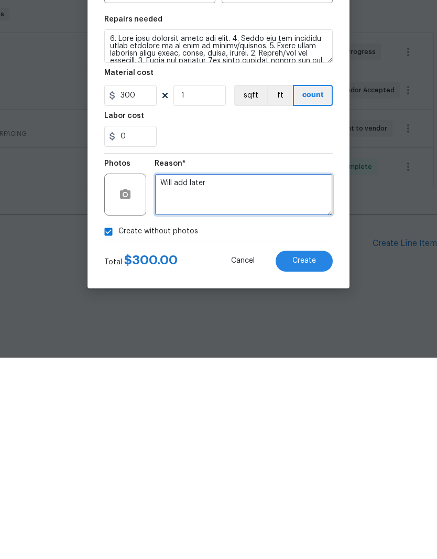
type textarea "Will add later"
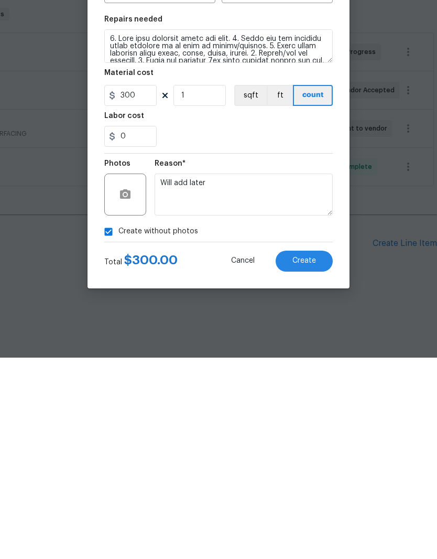
click at [320, 452] on button "Create" at bounding box center [304, 462] width 57 height 21
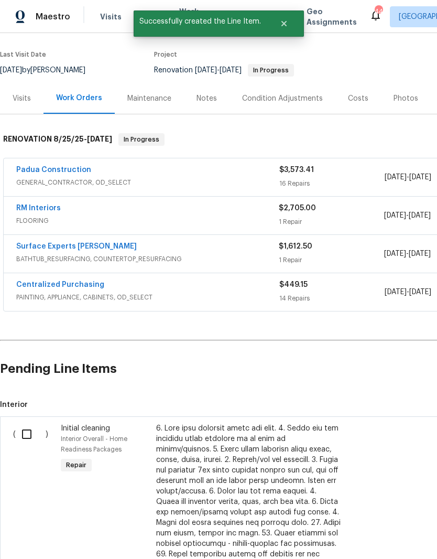
scroll to position [76, 0]
click at [31, 436] on input "checkbox" at bounding box center [31, 434] width 30 height 22
checkbox input "true"
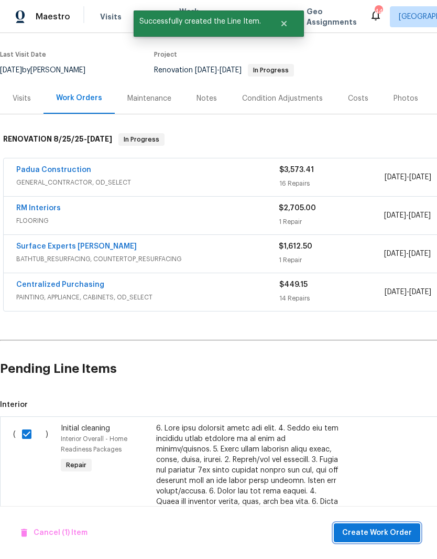
click at [401, 538] on span "Create Work Order" at bounding box center [377, 533] width 70 height 13
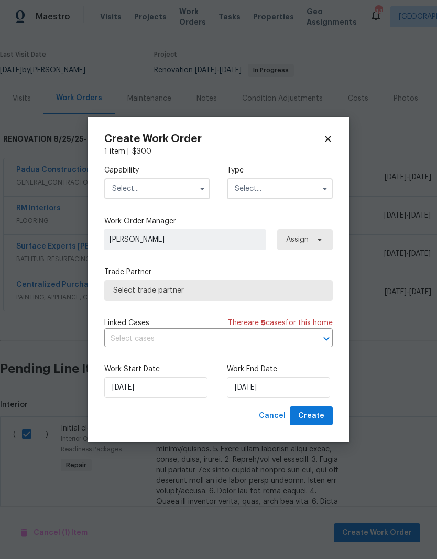
click at [178, 189] on input "text" at bounding box center [157, 188] width 106 height 21
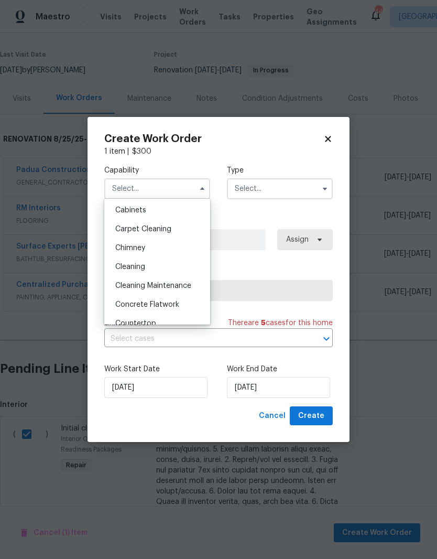
scroll to position [96, 0]
click at [192, 269] on div "Cleaning" at bounding box center [157, 265] width 101 height 19
type input "Cleaning"
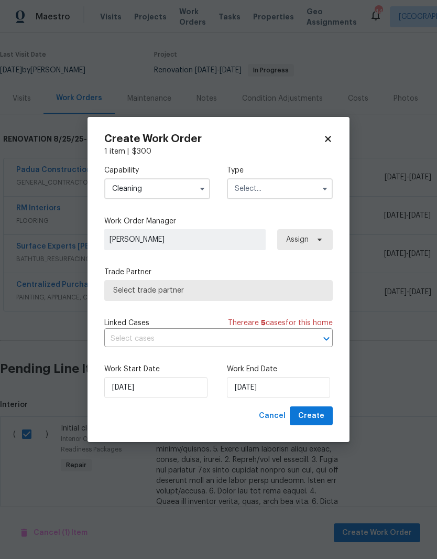
click at [303, 193] on input "text" at bounding box center [280, 188] width 106 height 21
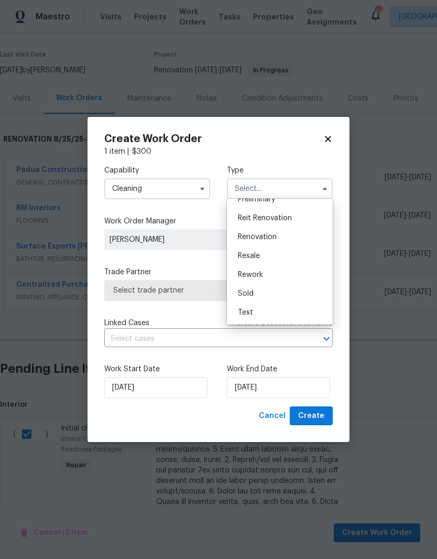
scroll to position [238, 0]
click at [312, 239] on div "Renovation" at bounding box center [280, 237] width 101 height 19
type input "Renovation"
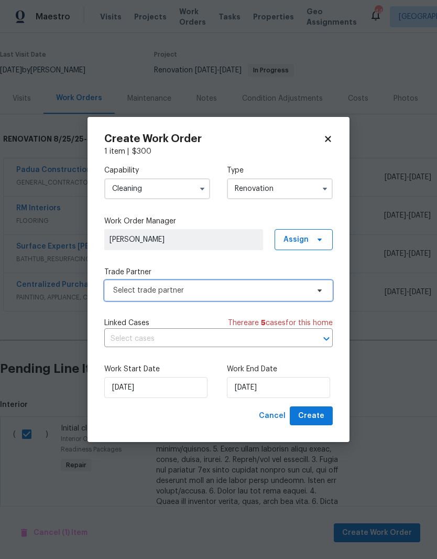
click at [282, 287] on span "Select trade partner" at bounding box center [211, 290] width 196 height 10
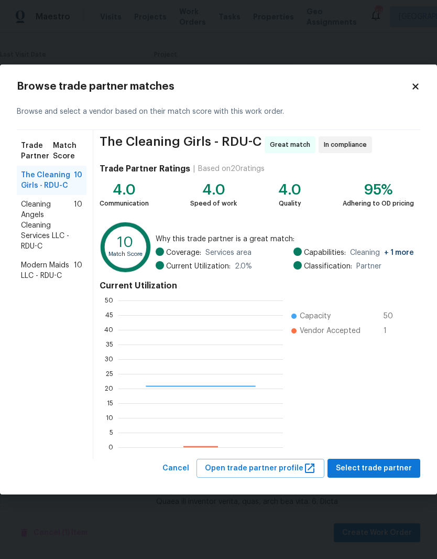
scroll to position [147, 165]
click at [52, 185] on span "The Cleaning Girls - RDU-C" at bounding box center [47, 180] width 53 height 21
click at [370, 471] on span "Select trade partner" at bounding box center [374, 468] width 76 height 13
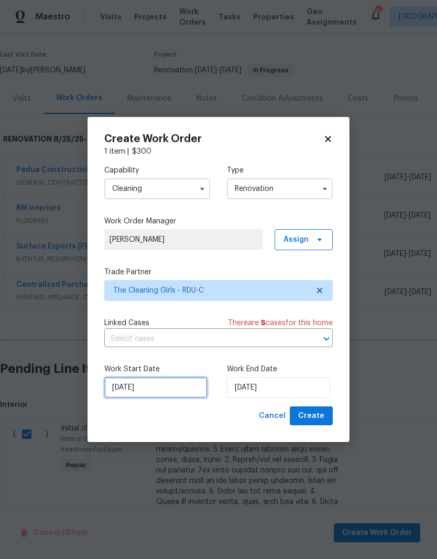
click at [168, 390] on input "9/3/2025" at bounding box center [155, 387] width 103 height 21
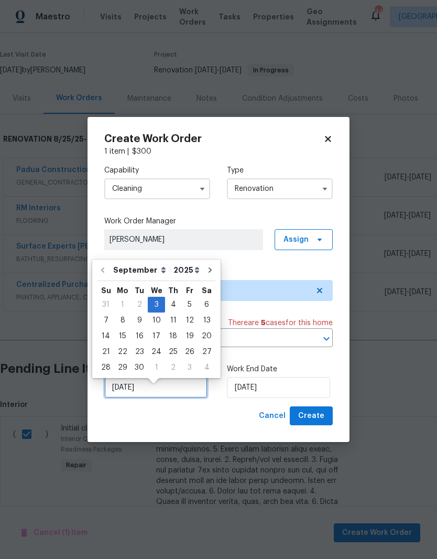
scroll to position [8, 0]
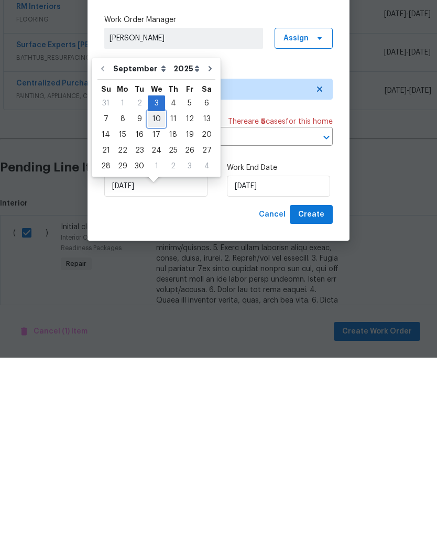
click at [161, 313] on div "10" at bounding box center [156, 320] width 17 height 15
type input "[DATE]"
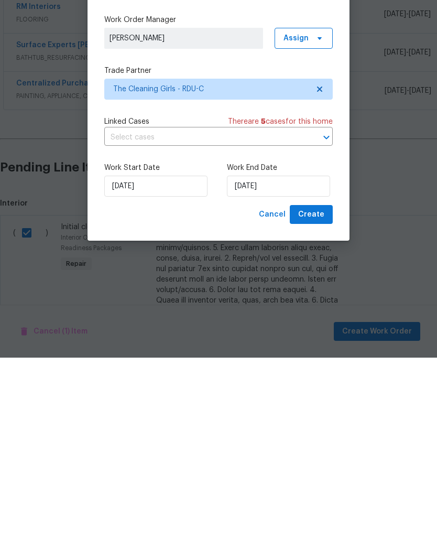
scroll to position [43, 0]
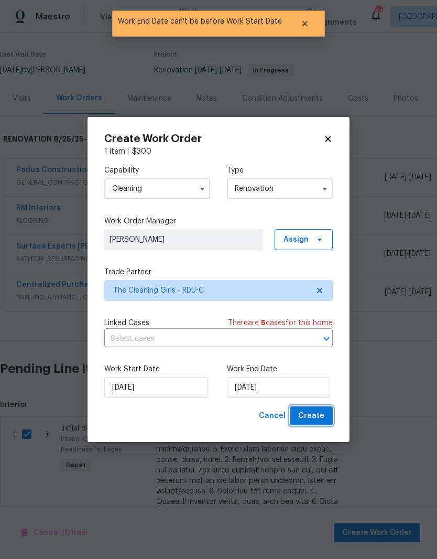
click at [323, 423] on button "Create" at bounding box center [311, 415] width 43 height 19
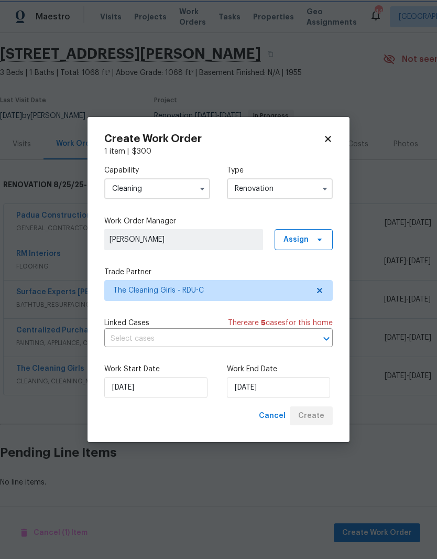
scroll to position [0, 0]
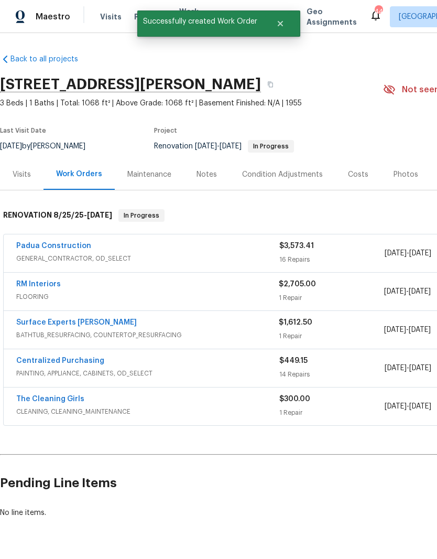
click at [28, 395] on link "The Cleaning Girls" at bounding box center [50, 398] width 68 height 7
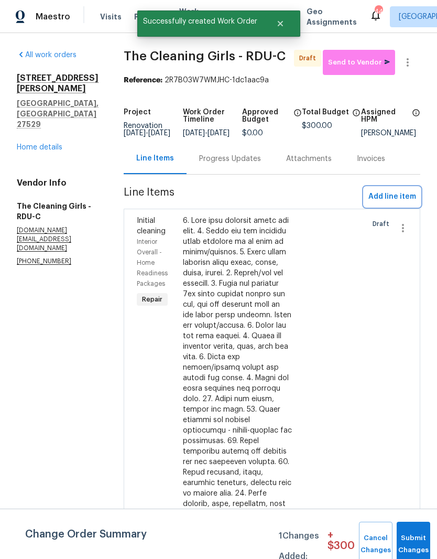
click at [404, 203] on span "Add line item" at bounding box center [393, 196] width 48 height 13
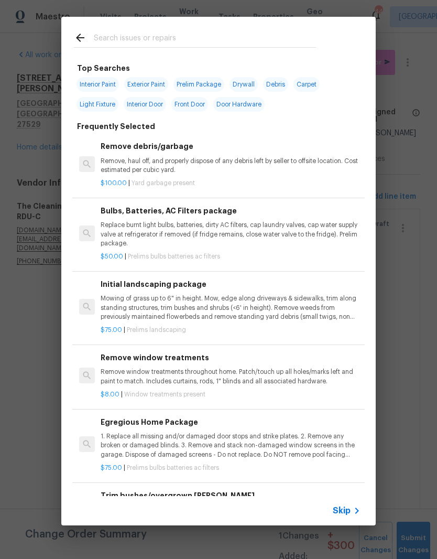
click at [198, 35] on input "text" at bounding box center [205, 39] width 222 height 16
type input "Deep"
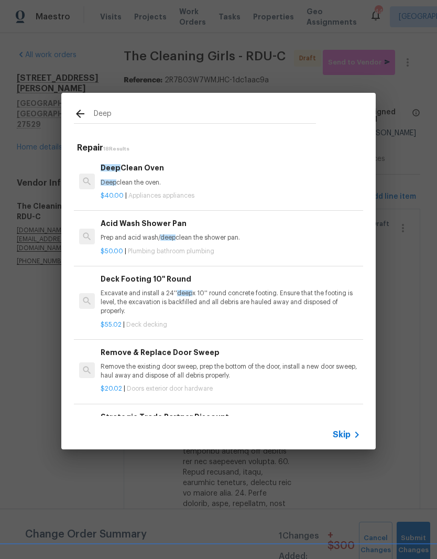
click at [207, 204] on div "Deep Clean Oven Deep clean the oven. $40.00 | Appliances appliances" at bounding box center [218, 181] width 293 height 59
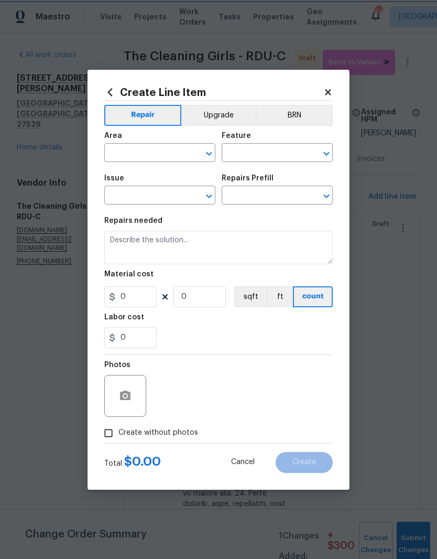
type input "Appliances"
type textarea "Deep clean the oven."
type input "1"
type input "Deep Clean Oven $40.00"
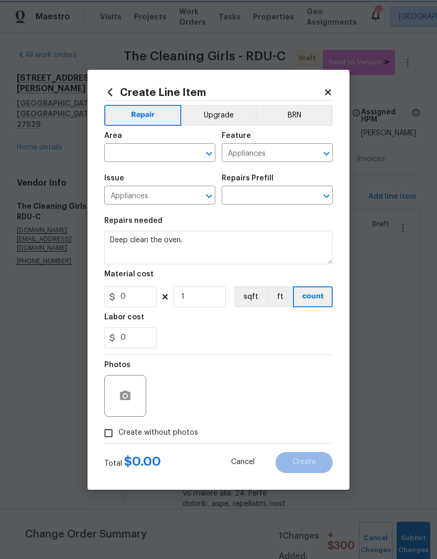
type input "40"
click at [162, 159] on input "text" at bounding box center [145, 154] width 82 height 16
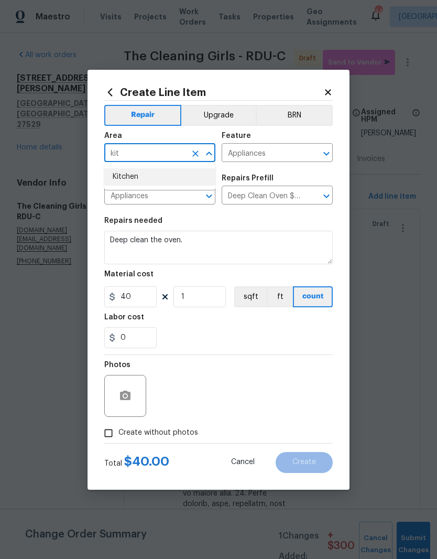
click at [176, 178] on li "Kitchen" at bounding box center [159, 176] width 111 height 17
type input "Kitchen"
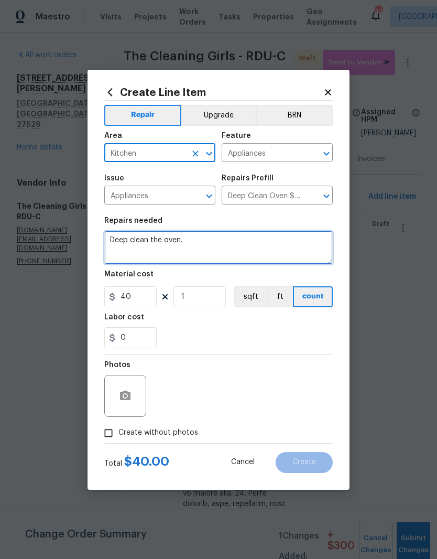
click at [209, 247] on textarea "Deep clean the oven." at bounding box center [218, 248] width 229 height 34
type textarea "Deep clean the oven and fridge."
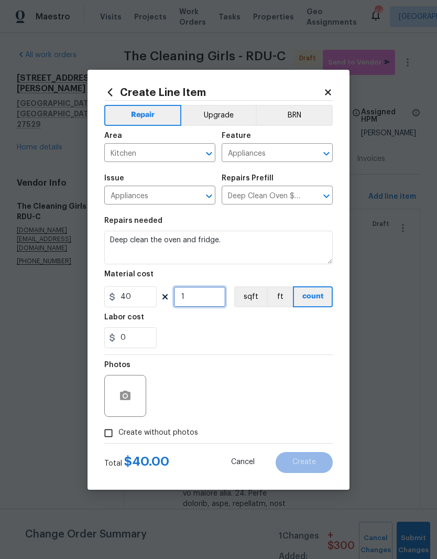
click at [200, 307] on input "1" at bounding box center [200, 296] width 52 height 21
type input "2"
click at [244, 335] on div "0" at bounding box center [218, 337] width 229 height 21
click at [137, 400] on button "button" at bounding box center [125, 395] width 25 height 25
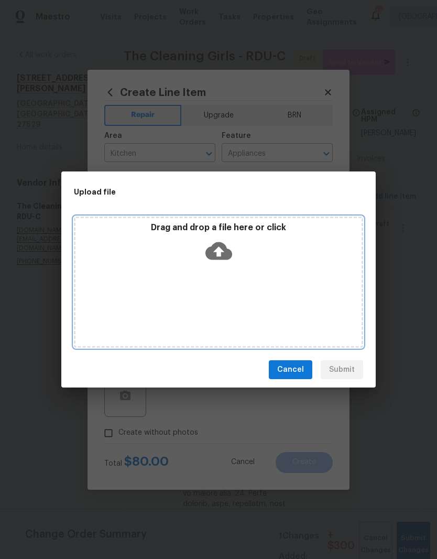
click at [253, 281] on div "Drag and drop a file here or click" at bounding box center [218, 282] width 289 height 131
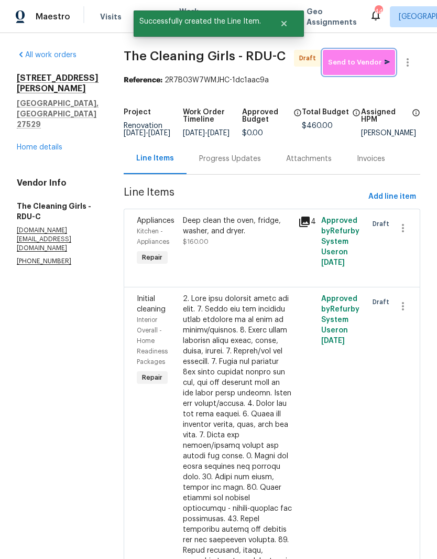
click at [374, 67] on span "Send to Vendor" at bounding box center [359, 63] width 62 height 12
click at [257, 164] on div "Progress Updates" at bounding box center [230, 159] width 62 height 10
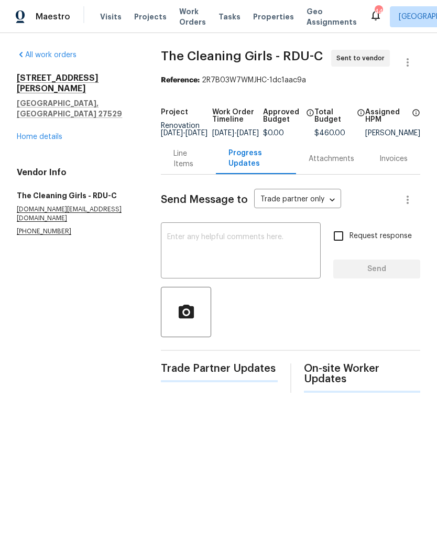
click at [250, 253] on textarea at bounding box center [240, 251] width 147 height 37
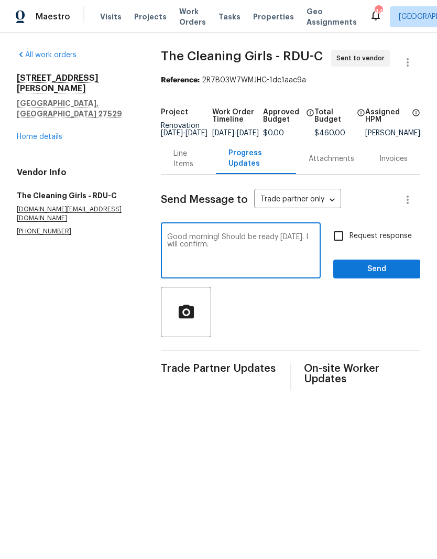
type textarea "Good morning! Should be ready [DATE]. I will confirm."
click at [393, 276] on span "Send" at bounding box center [377, 269] width 70 height 13
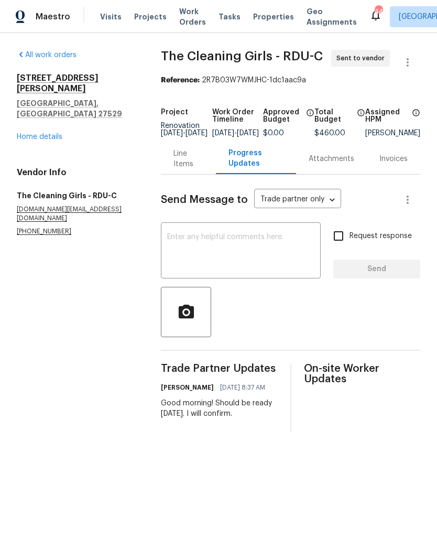
click at [32, 133] on link "Home details" at bounding box center [40, 136] width 46 height 7
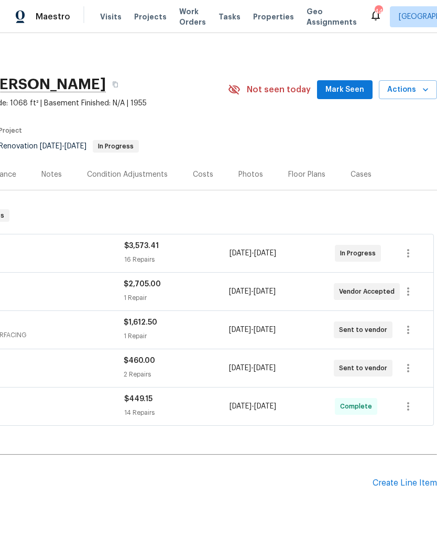
scroll to position [0, 155]
click at [379, 478] on div "Create Line Item" at bounding box center [405, 483] width 65 height 10
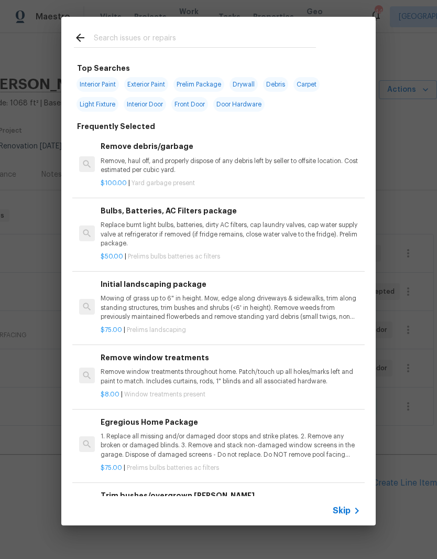
click at [224, 37] on input "text" at bounding box center [205, 39] width 222 height 16
type input "Press"
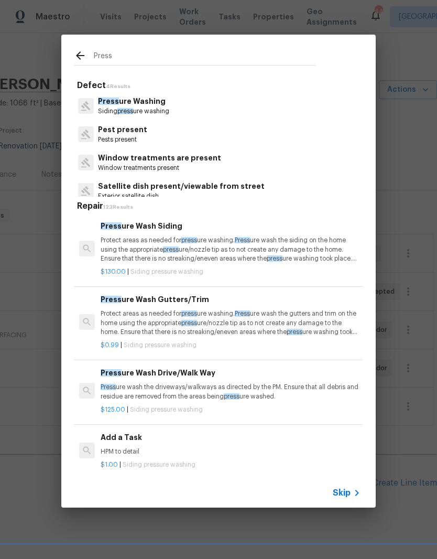
click at [253, 259] on p "Protect areas as needed for press ure washing. Press ure wash the siding on the…" at bounding box center [231, 249] width 260 height 27
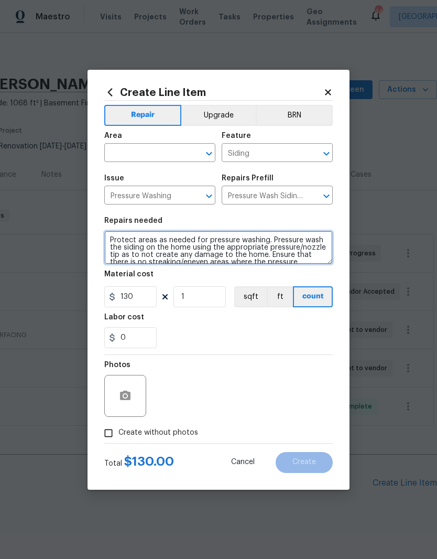
click at [267, 248] on textarea "Protect areas as needed for pressure washing. Pressure wash the siding on the h…" at bounding box center [218, 248] width 229 height 34
click at [163, 158] on input "text" at bounding box center [145, 154] width 82 height 16
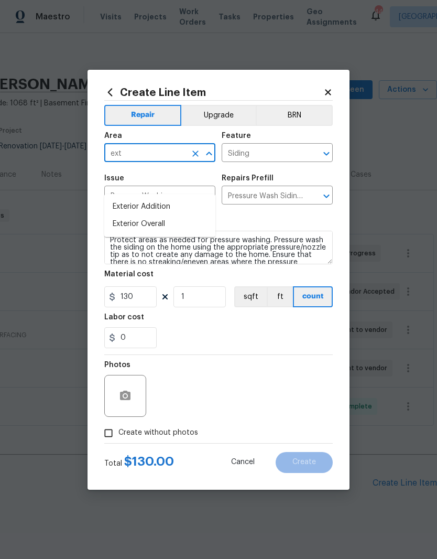
click at [198, 216] on li "Exterior Overall" at bounding box center [159, 224] width 111 height 17
type input "Exterior Overall"
click at [145, 298] on input "130" at bounding box center [130, 296] width 52 height 21
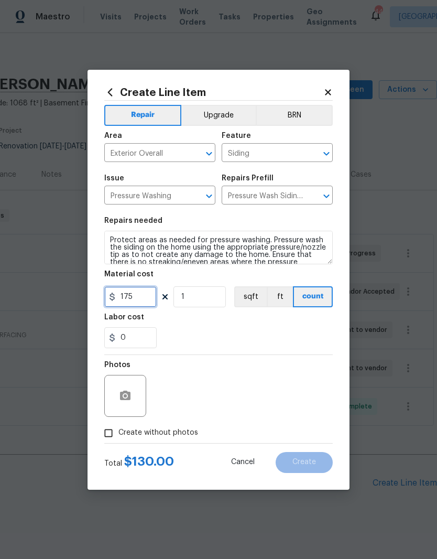
type input "175"
click at [219, 336] on div "0" at bounding box center [218, 337] width 229 height 21
click at [137, 394] on button "button" at bounding box center [125, 395] width 25 height 25
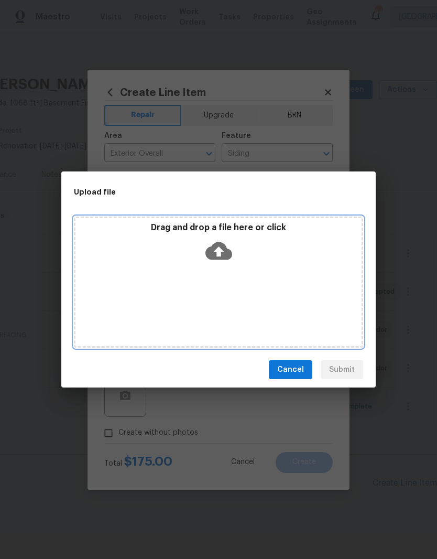
click at [239, 273] on div "Drag and drop a file here or click" at bounding box center [218, 282] width 289 height 131
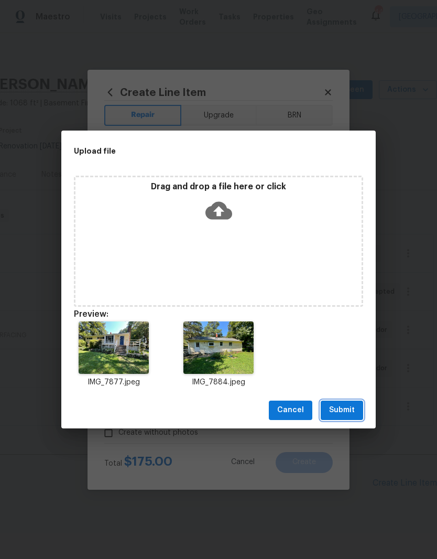
click at [357, 413] on button "Submit" at bounding box center [342, 410] width 42 height 19
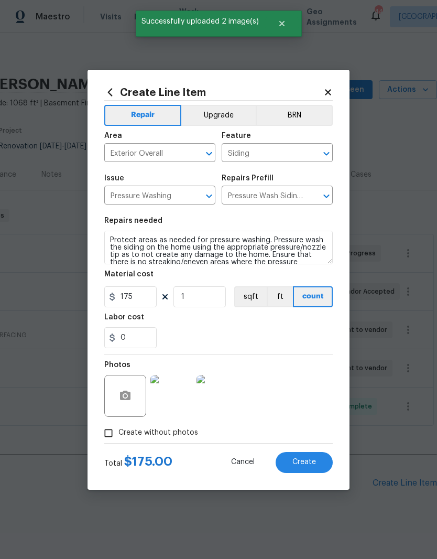
click at [306, 468] on button "Create" at bounding box center [304, 462] width 57 height 21
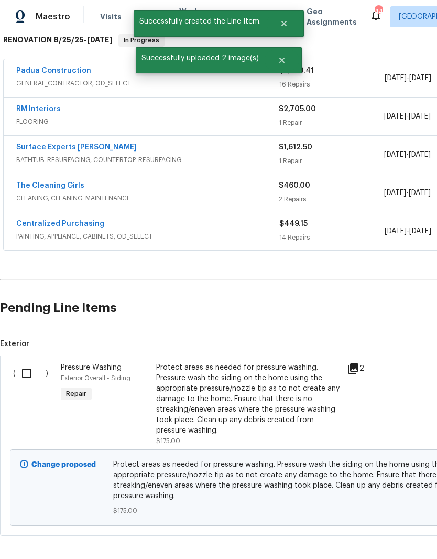
scroll to position [175, 0]
click at [29, 362] on input "checkbox" at bounding box center [31, 373] width 30 height 22
checkbox input "true"
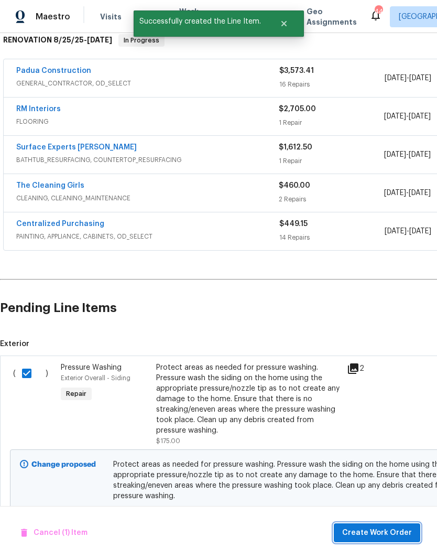
click at [371, 539] on span "Create Work Order" at bounding box center [377, 533] width 70 height 13
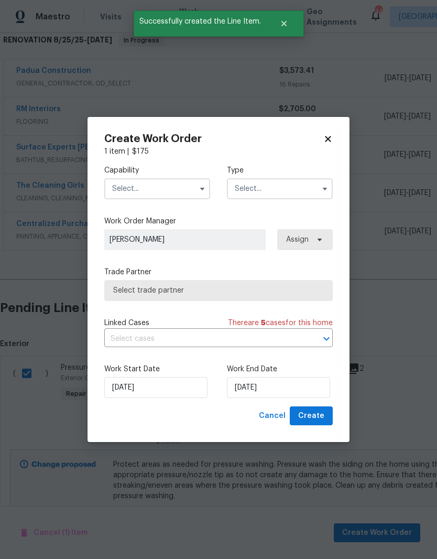
click at [155, 192] on input "text" at bounding box center [157, 188] width 106 height 21
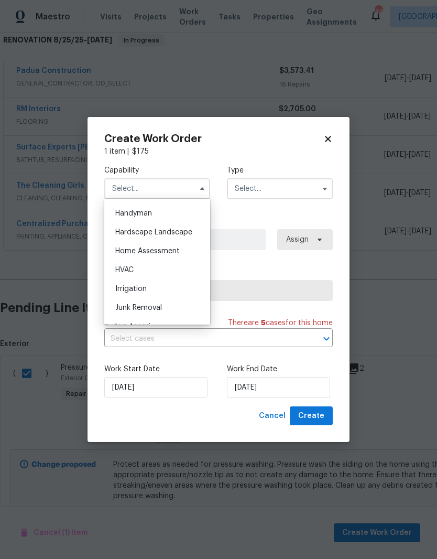
scroll to position [577, 0]
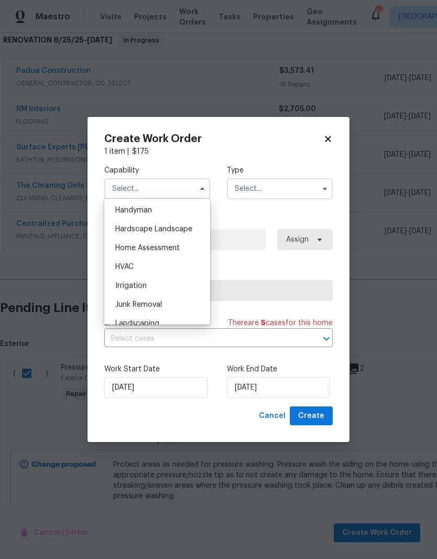
click at [187, 235] on div "Hardscape Landscape" at bounding box center [157, 229] width 101 height 19
type input "Hardscape Landscape"
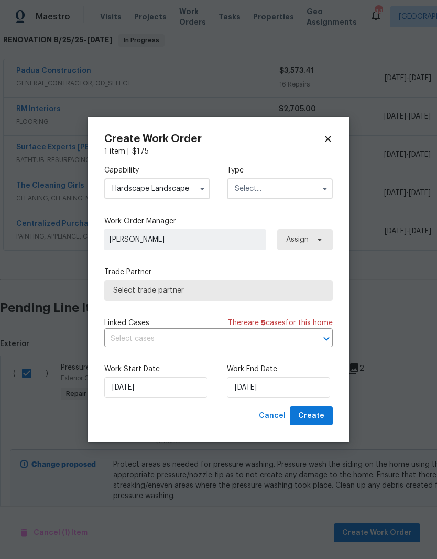
click at [300, 195] on input "text" at bounding box center [280, 188] width 106 height 21
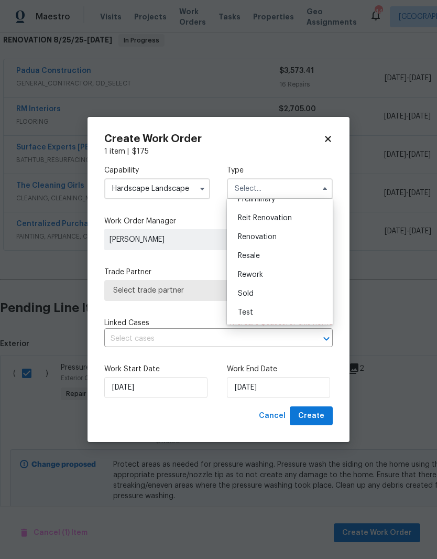
scroll to position [238, 0]
click at [310, 246] on div "Resale" at bounding box center [280, 255] width 101 height 19
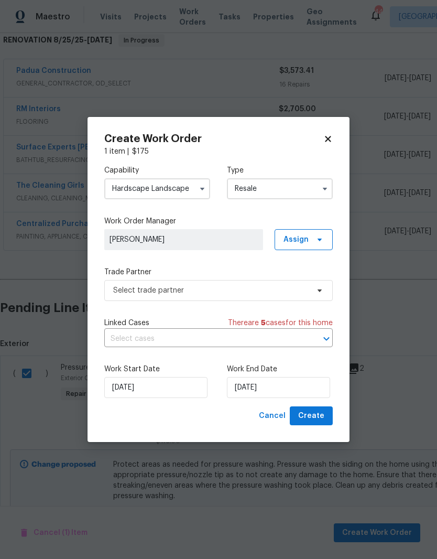
click at [301, 192] on input "Resale" at bounding box center [280, 188] width 106 height 21
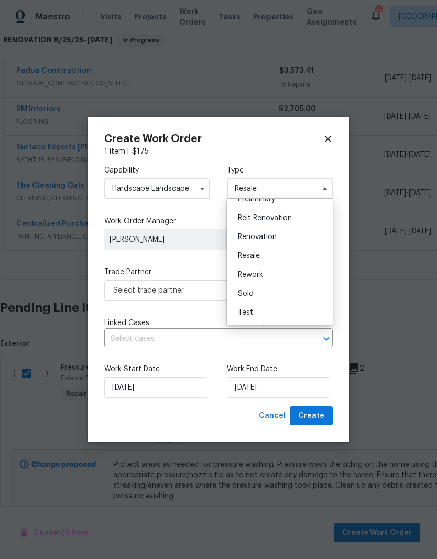
scroll to position [238, 0]
click at [316, 238] on div "Renovation" at bounding box center [280, 237] width 101 height 19
type input "Renovation"
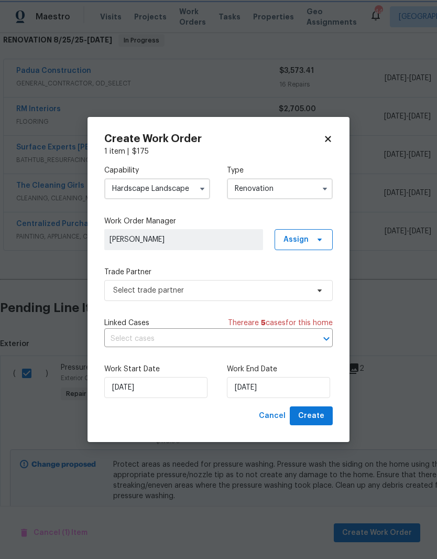
scroll to position [0, 0]
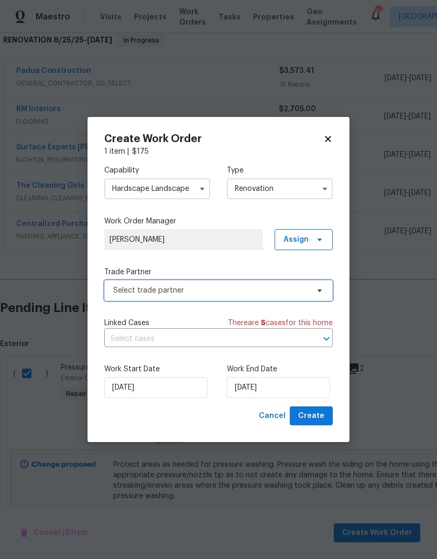
click at [277, 294] on span "Select trade partner" at bounding box center [211, 290] width 196 height 10
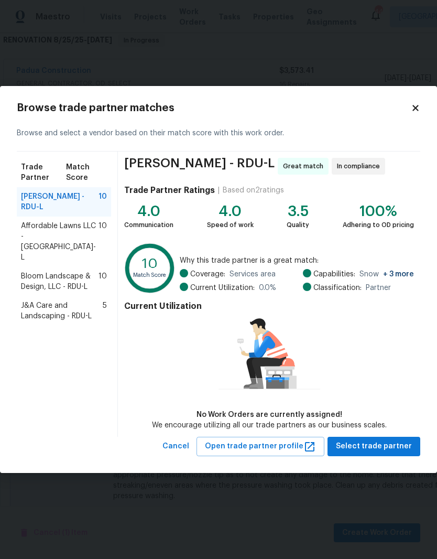
click at [41, 238] on span "Affordable Lawns LLC - [GEOGRAPHIC_DATA]-L" at bounding box center [60, 242] width 78 height 42
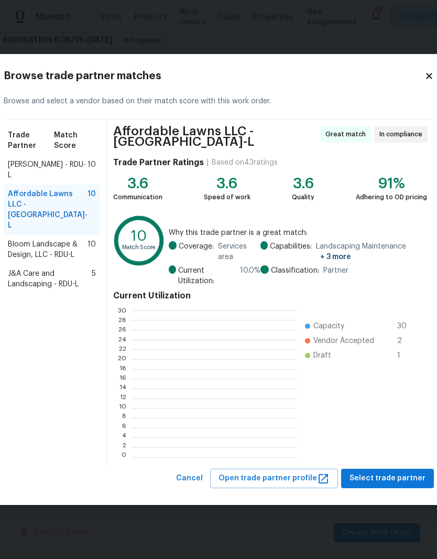
scroll to position [1, 1]
click at [389, 477] on span "Select trade partner" at bounding box center [388, 478] width 76 height 13
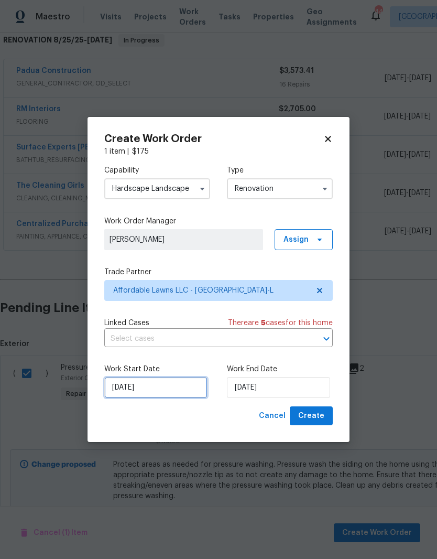
click at [160, 395] on input "9/3/2025" at bounding box center [155, 387] width 103 height 21
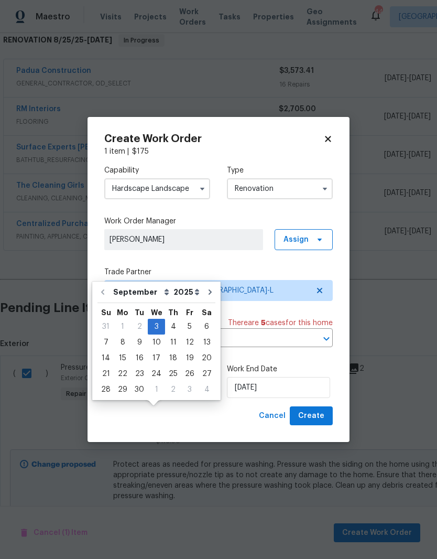
scroll to position [38, 0]
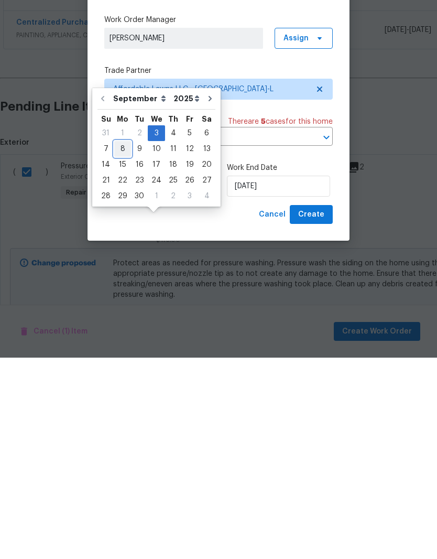
click at [120, 343] on div "8" at bounding box center [122, 350] width 17 height 15
type input "[DATE]"
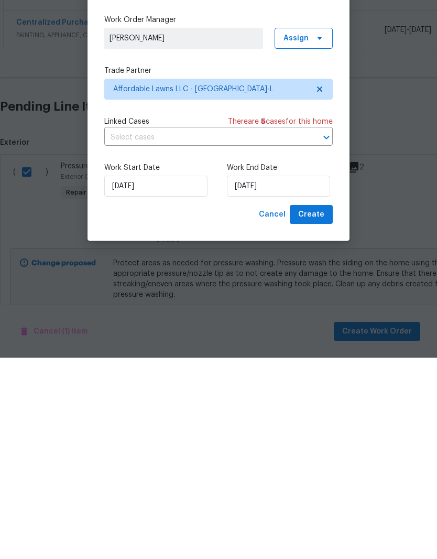
type input "[DATE]"
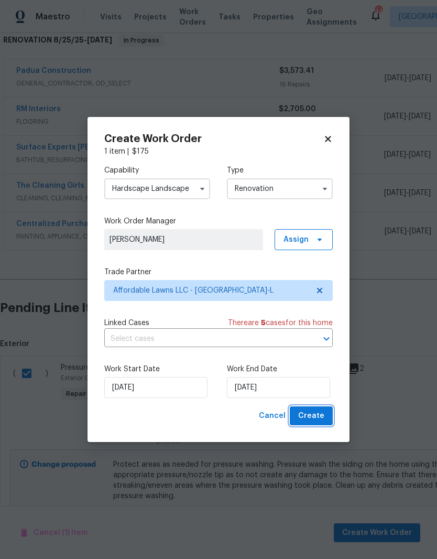
click at [327, 415] on button "Create" at bounding box center [311, 415] width 43 height 19
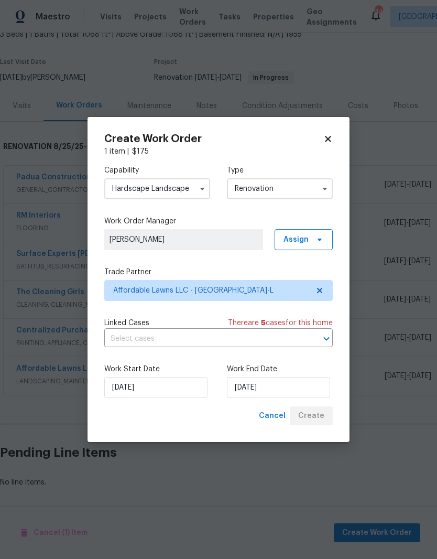
scroll to position [25, 0]
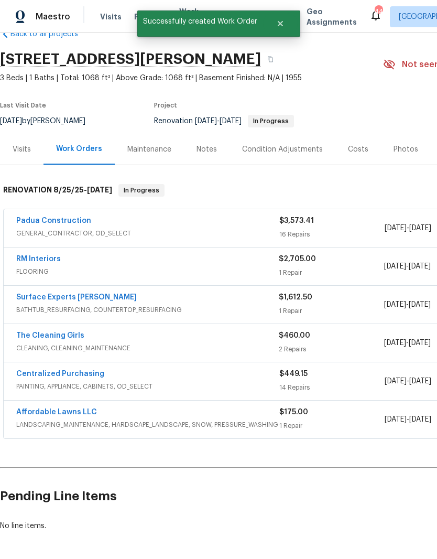
click at [37, 409] on link "Affordable Lawns LLC" at bounding box center [56, 412] width 81 height 7
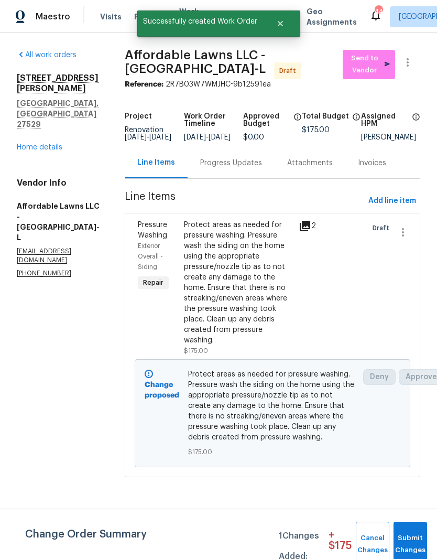
click at [406, 206] on span "Add line item" at bounding box center [393, 201] width 48 height 13
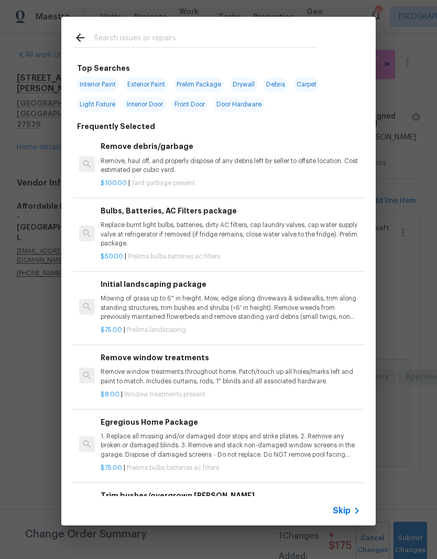
click at [168, 318] on p "Mowing of grass up to 6" in height. Mow, edge along driveways & sidewalks, trim…" at bounding box center [231, 307] width 260 height 27
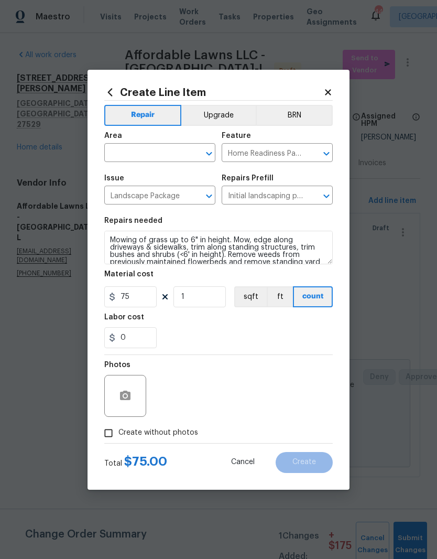
click at [154, 156] on input "text" at bounding box center [145, 154] width 82 height 16
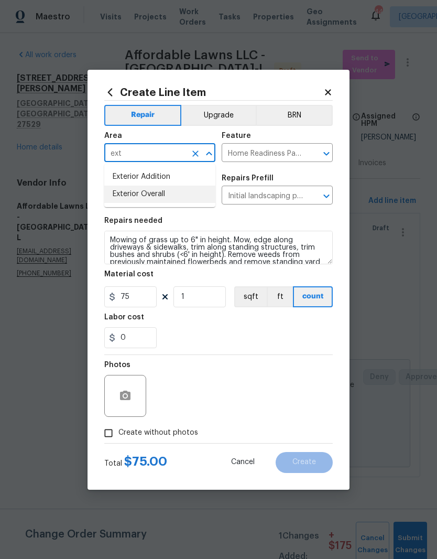
click at [178, 195] on li "Exterior Overall" at bounding box center [159, 194] width 111 height 17
type input "Exterior Overall"
click at [244, 332] on div "0" at bounding box center [218, 337] width 229 height 21
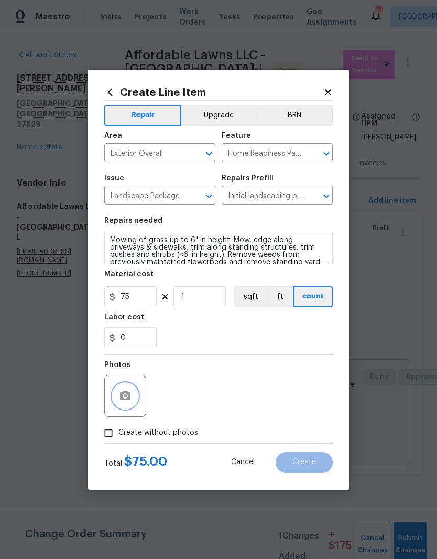
click at [136, 392] on button "button" at bounding box center [125, 395] width 25 height 25
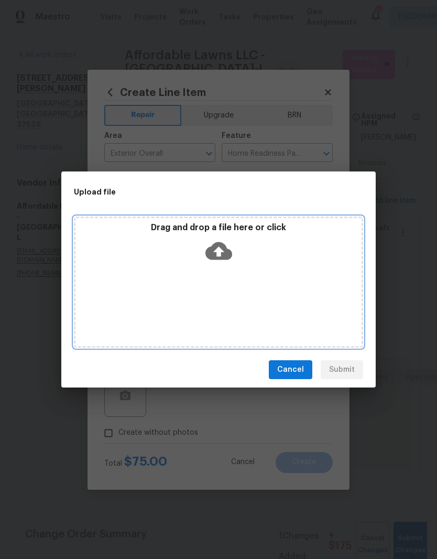
click at [253, 259] on div "Drag and drop a file here or click" at bounding box center [219, 244] width 286 height 45
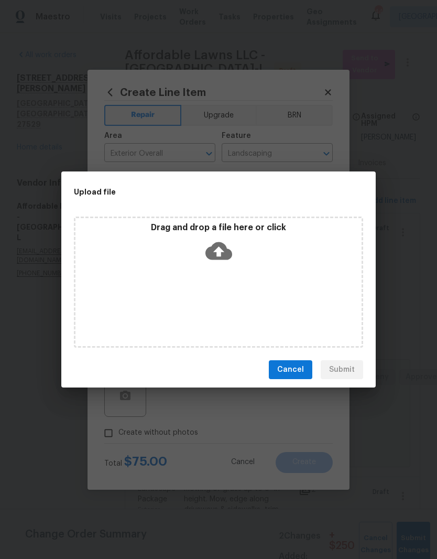
scroll to position [43, 0]
